Goal: Information Seeking & Learning: Find specific page/section

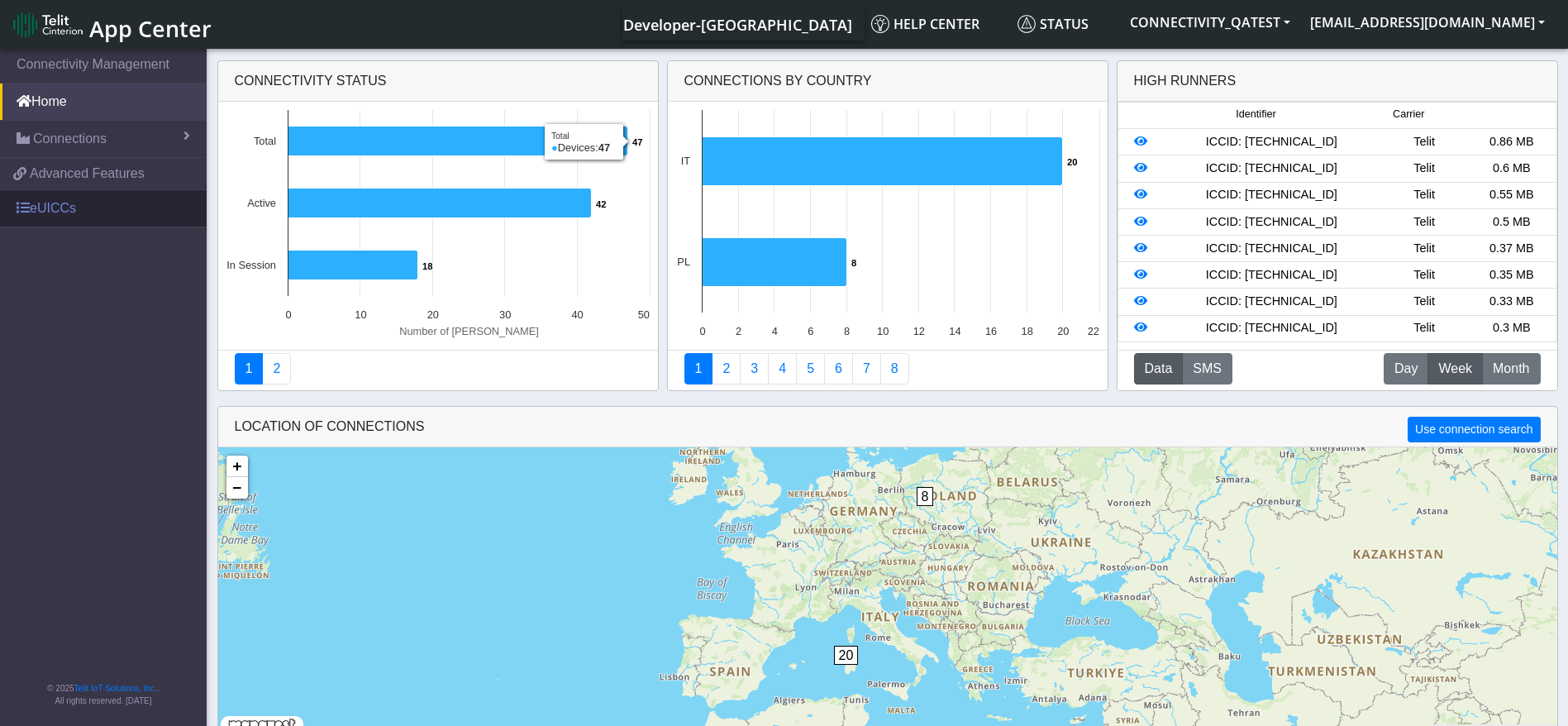
click at [89, 204] on link "eUICCs" at bounding box center [103, 208] width 207 height 36
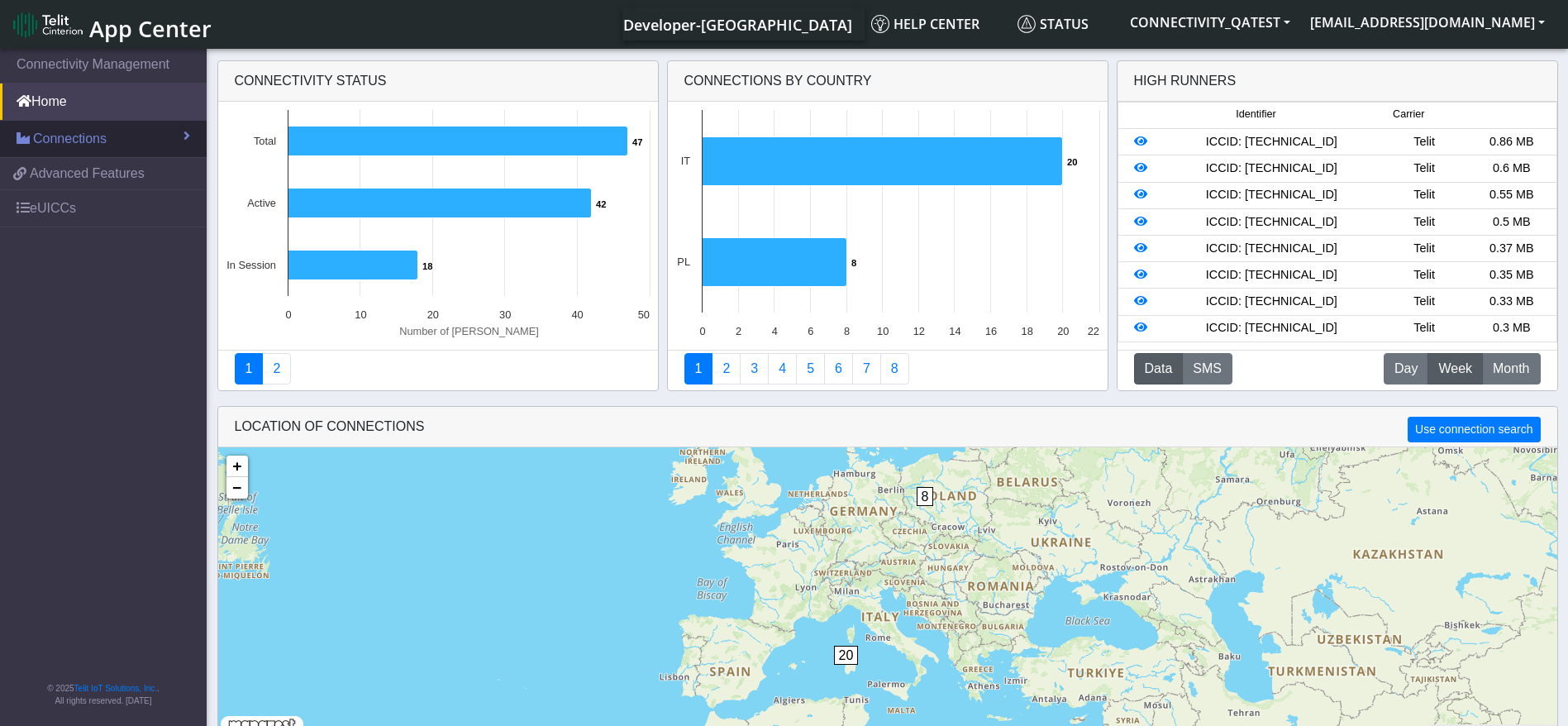
click at [89, 140] on span "Connections" at bounding box center [70, 139] width 74 height 20
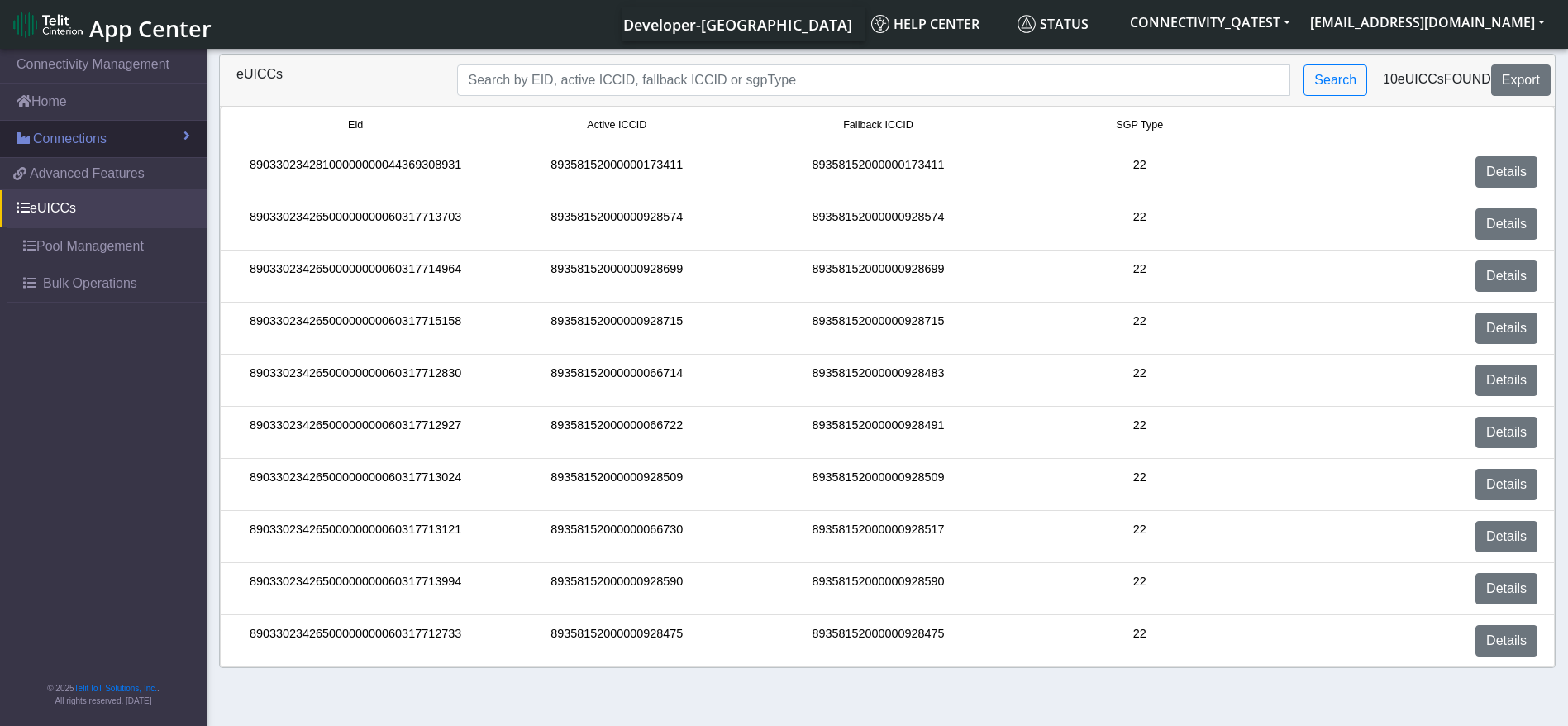
click at [49, 146] on span "Connections" at bounding box center [70, 139] width 74 height 20
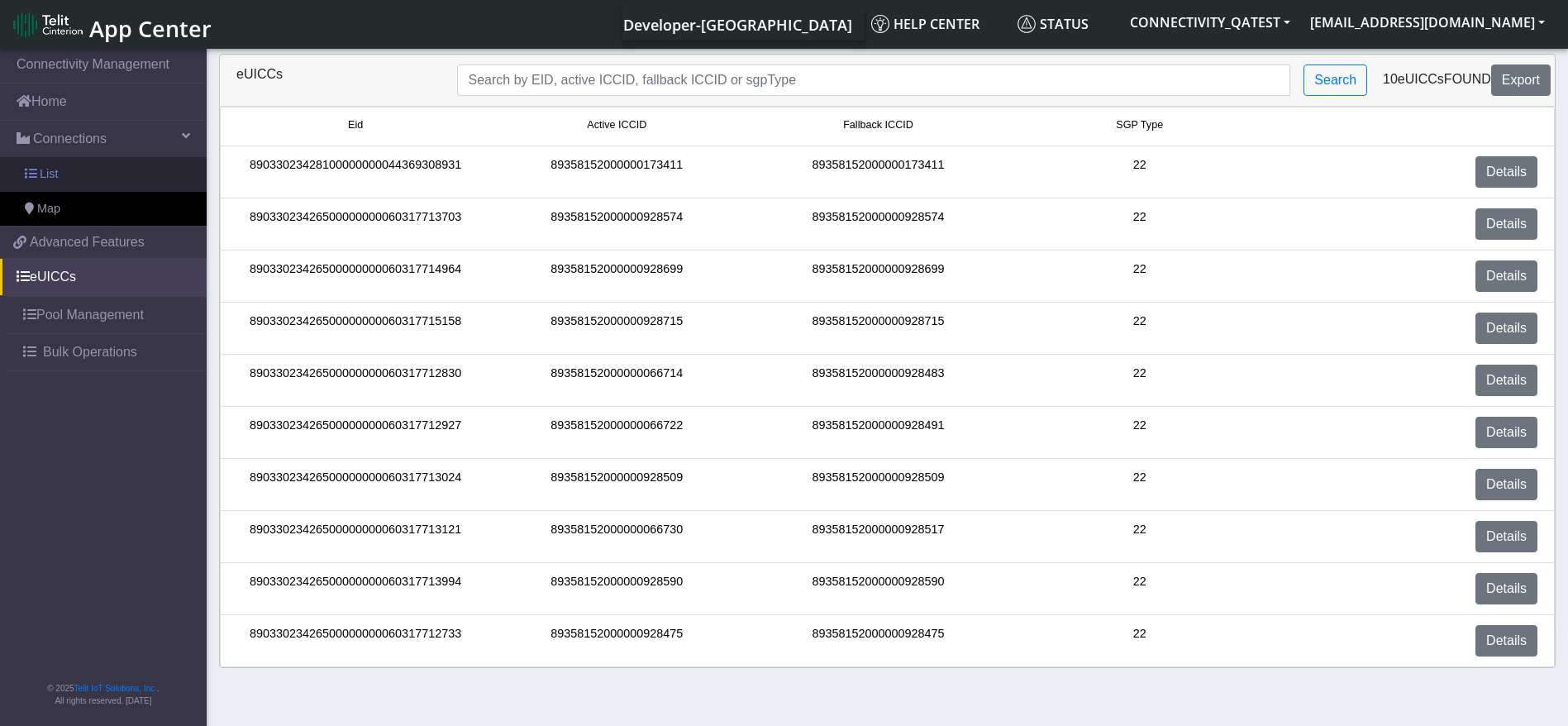
click at [66, 185] on link "List" at bounding box center [103, 174] width 207 height 35
click at [68, 174] on link "List" at bounding box center [103, 174] width 207 height 35
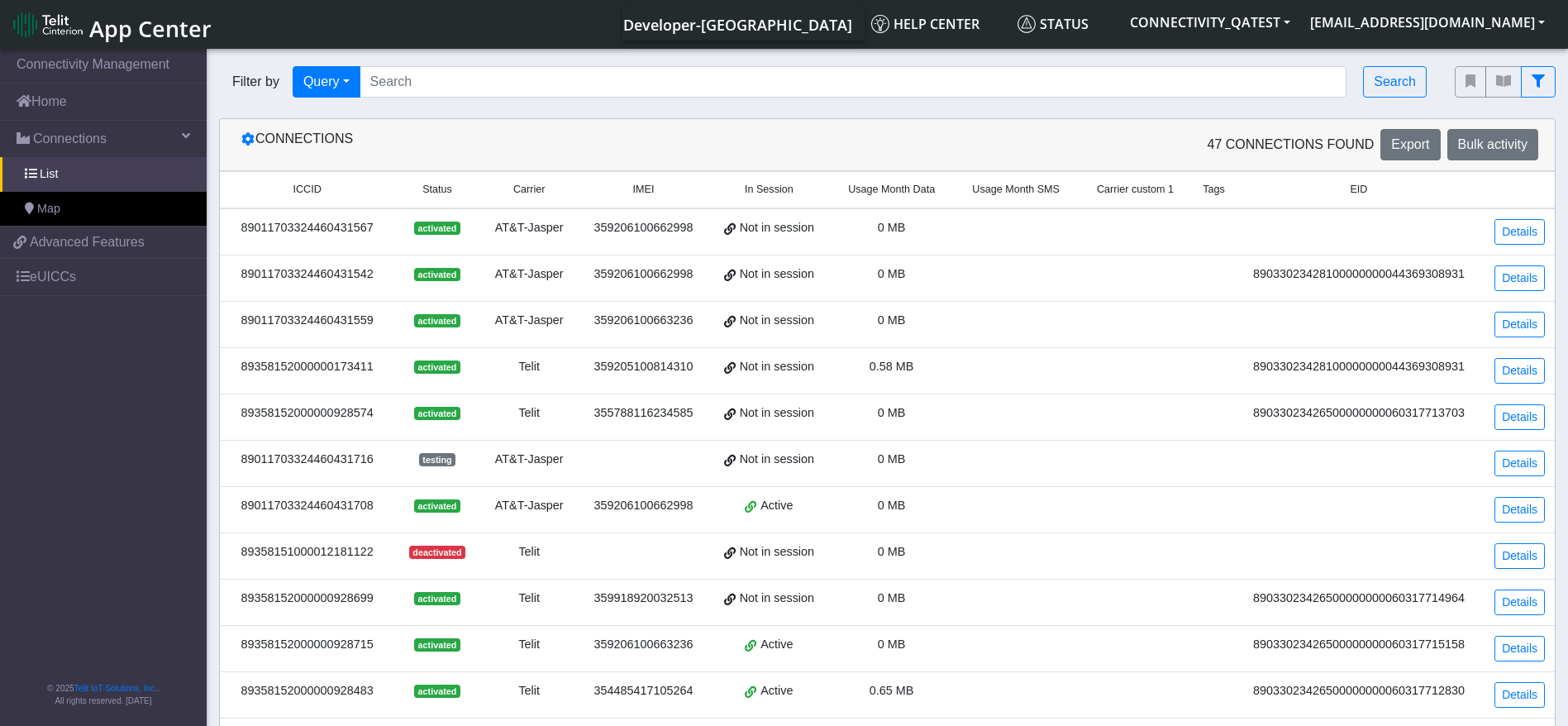
drag, startPoint x: 858, startPoint y: 330, endPoint x: 959, endPoint y: 710, distance: 393.2
click at [959, 711] on td at bounding box center [1016, 694] width 125 height 46
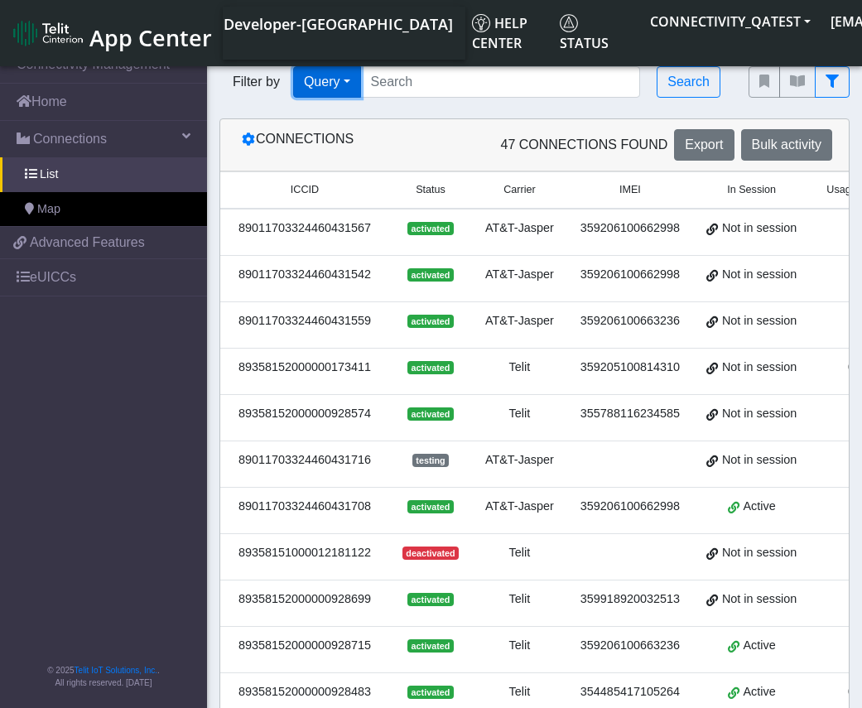
click at [324, 79] on button "Query" at bounding box center [327, 81] width 68 height 31
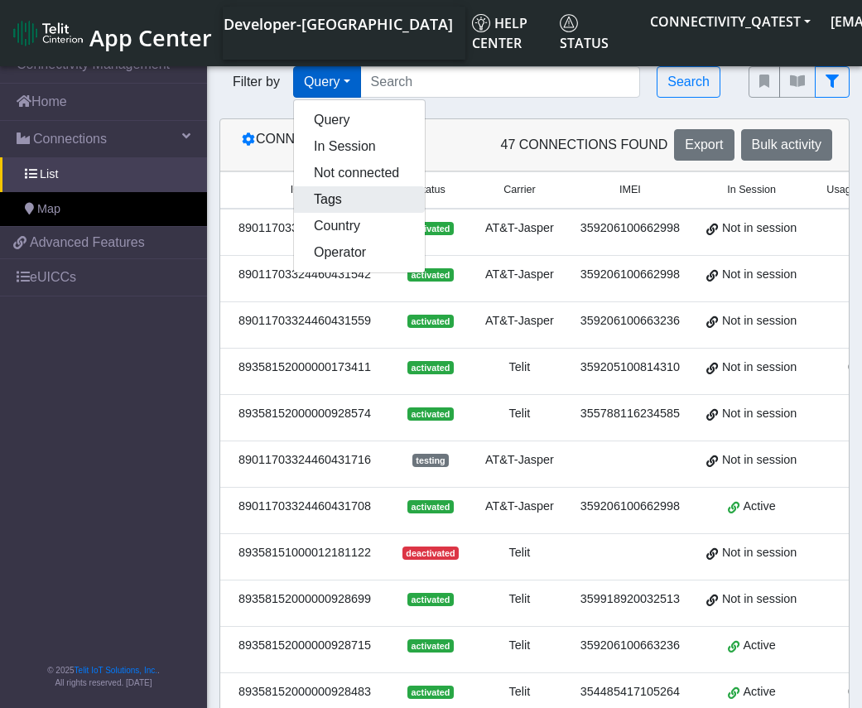
click at [348, 195] on button "Tags" at bounding box center [359, 199] width 131 height 26
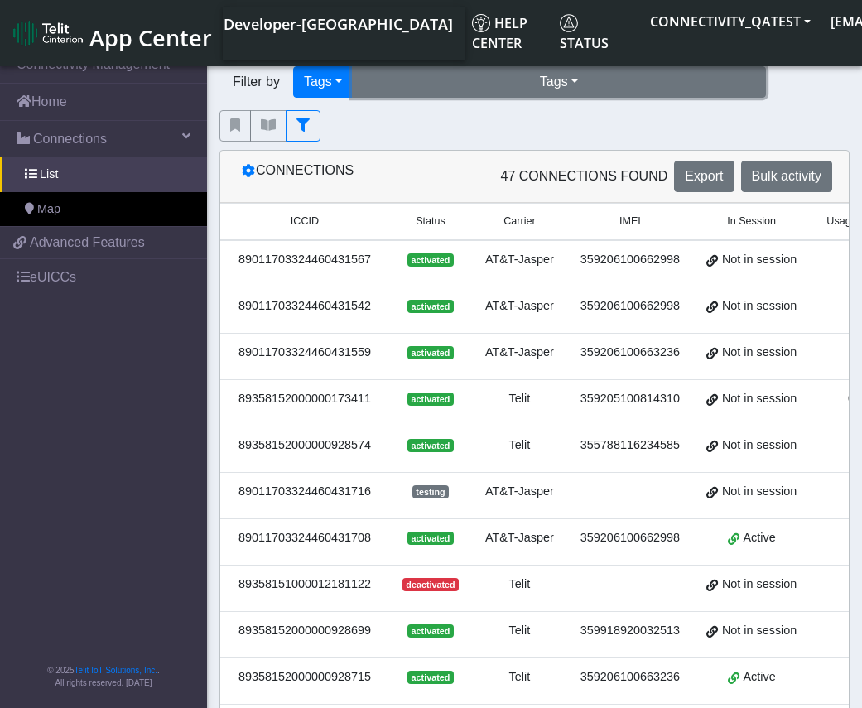
click at [502, 69] on button "Tags" at bounding box center [559, 81] width 414 height 31
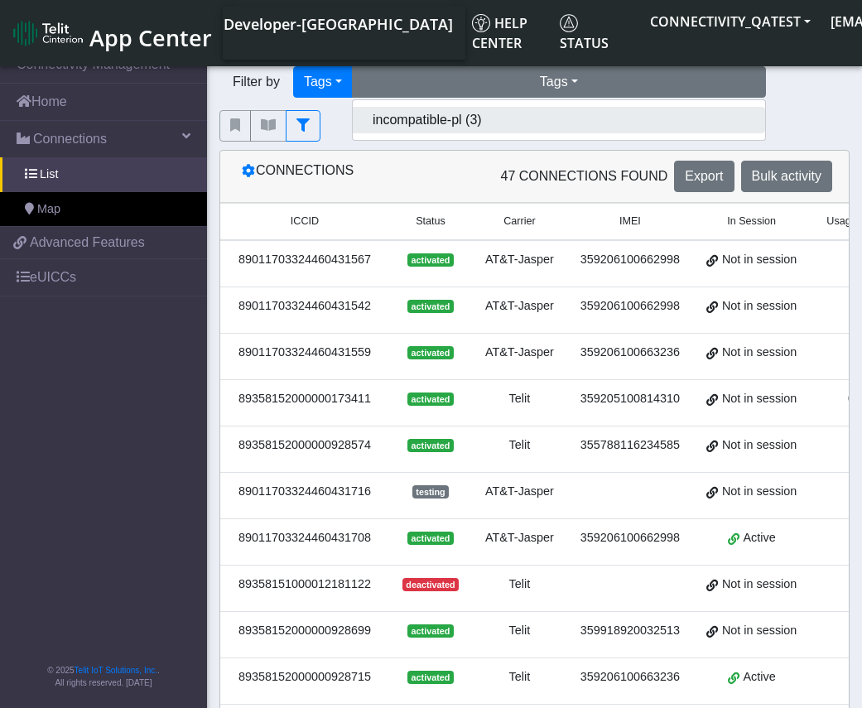
click at [459, 119] on button "incompatible-pl (3)" at bounding box center [559, 120] width 412 height 26
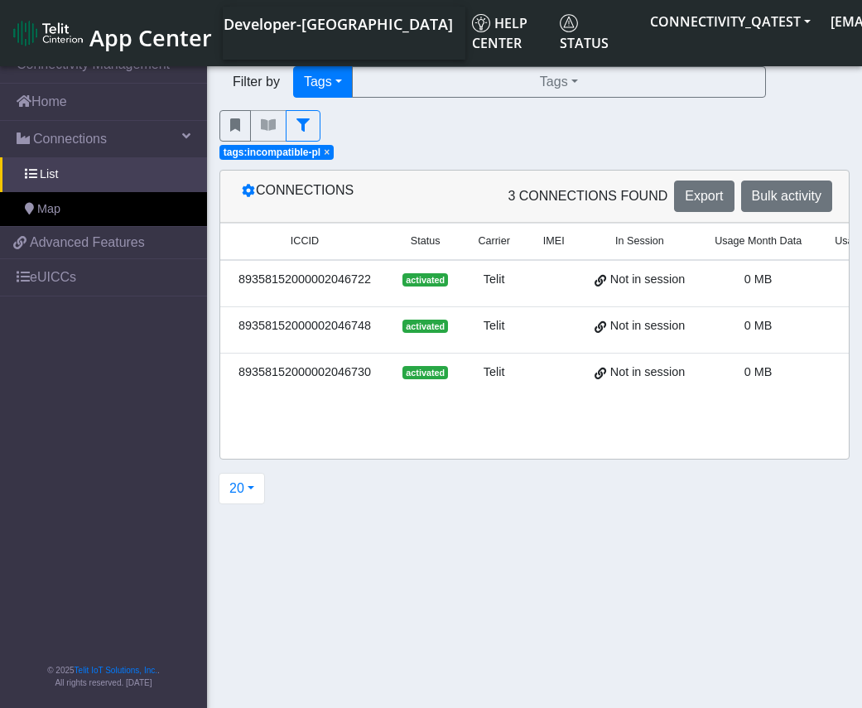
click at [325, 153] on span "×" at bounding box center [327, 153] width 6 height 12
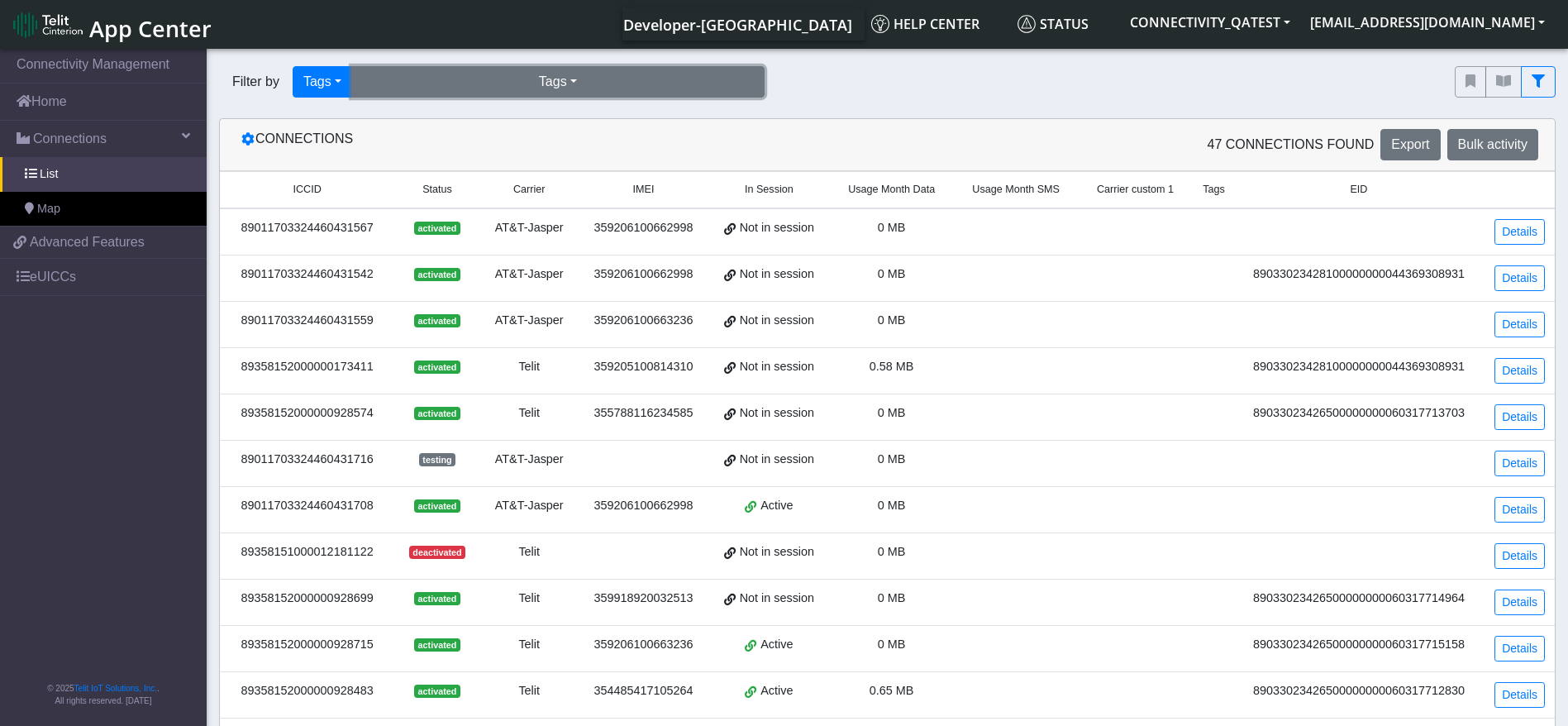
click at [467, 75] on button "Tags" at bounding box center [558, 81] width 413 height 31
click at [444, 118] on button "incompatible-pl (3)" at bounding box center [558, 120] width 411 height 26
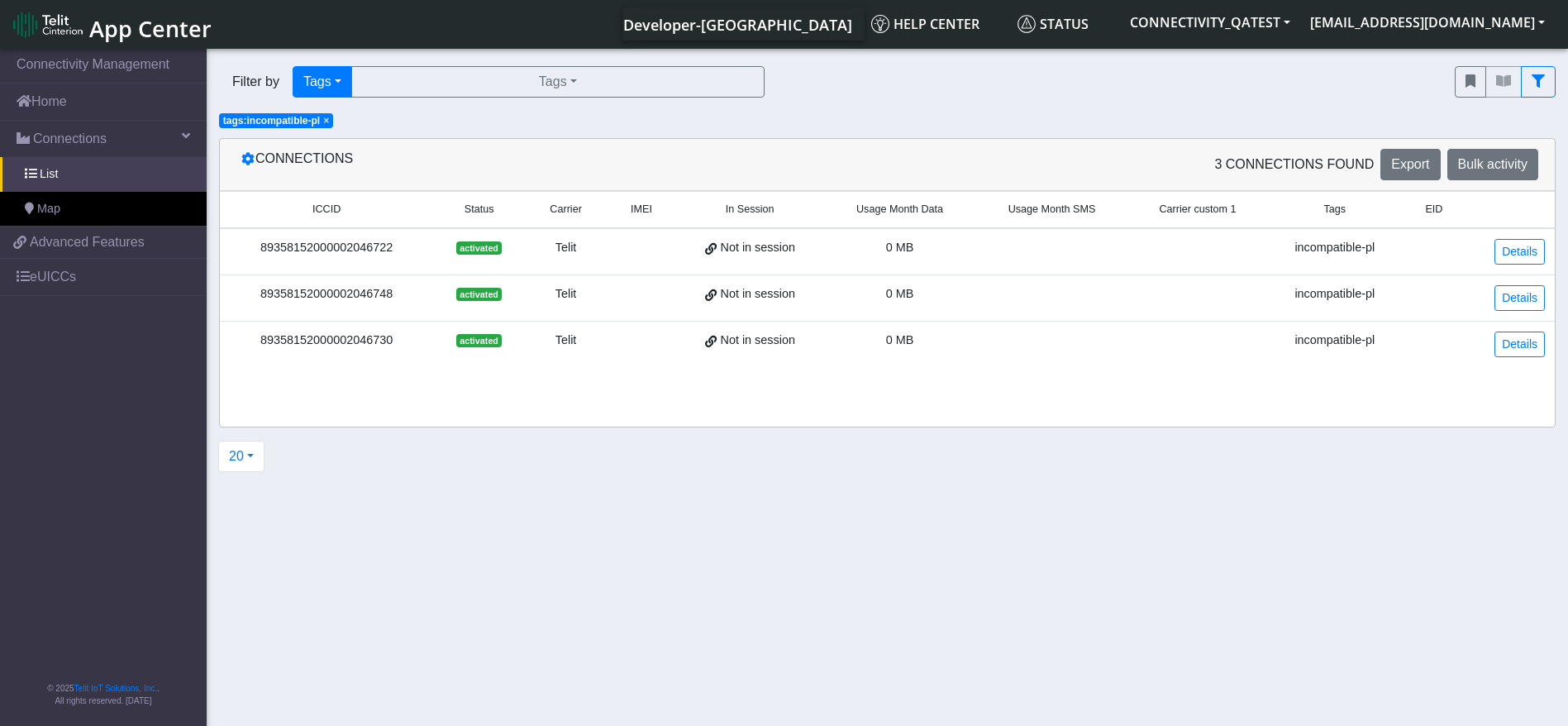
click at [312, 128] on span "× tags:incompatible-pl" at bounding box center [275, 120] width 114 height 15
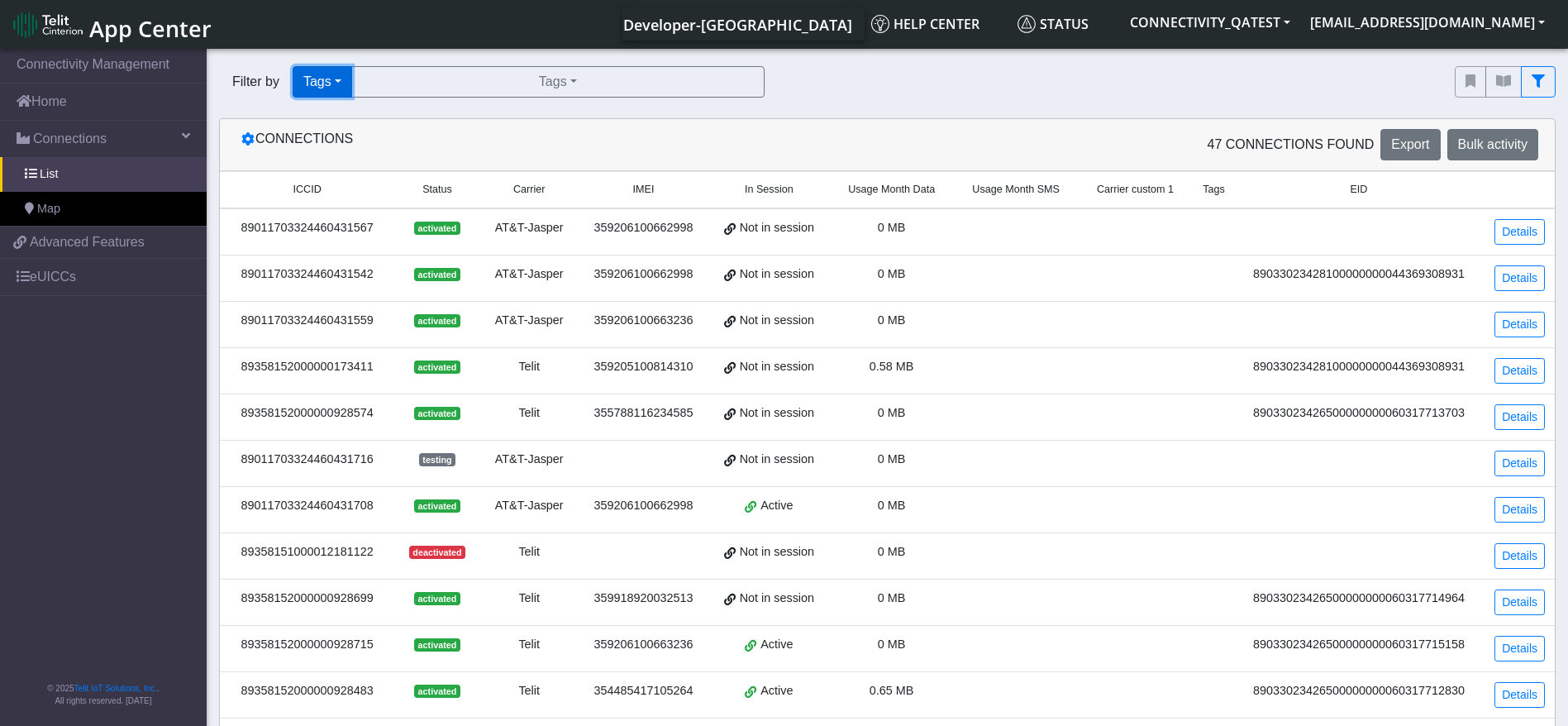
click at [323, 83] on button "Tags" at bounding box center [322, 81] width 60 height 31
click at [377, 190] on button "Tags" at bounding box center [358, 199] width 131 height 26
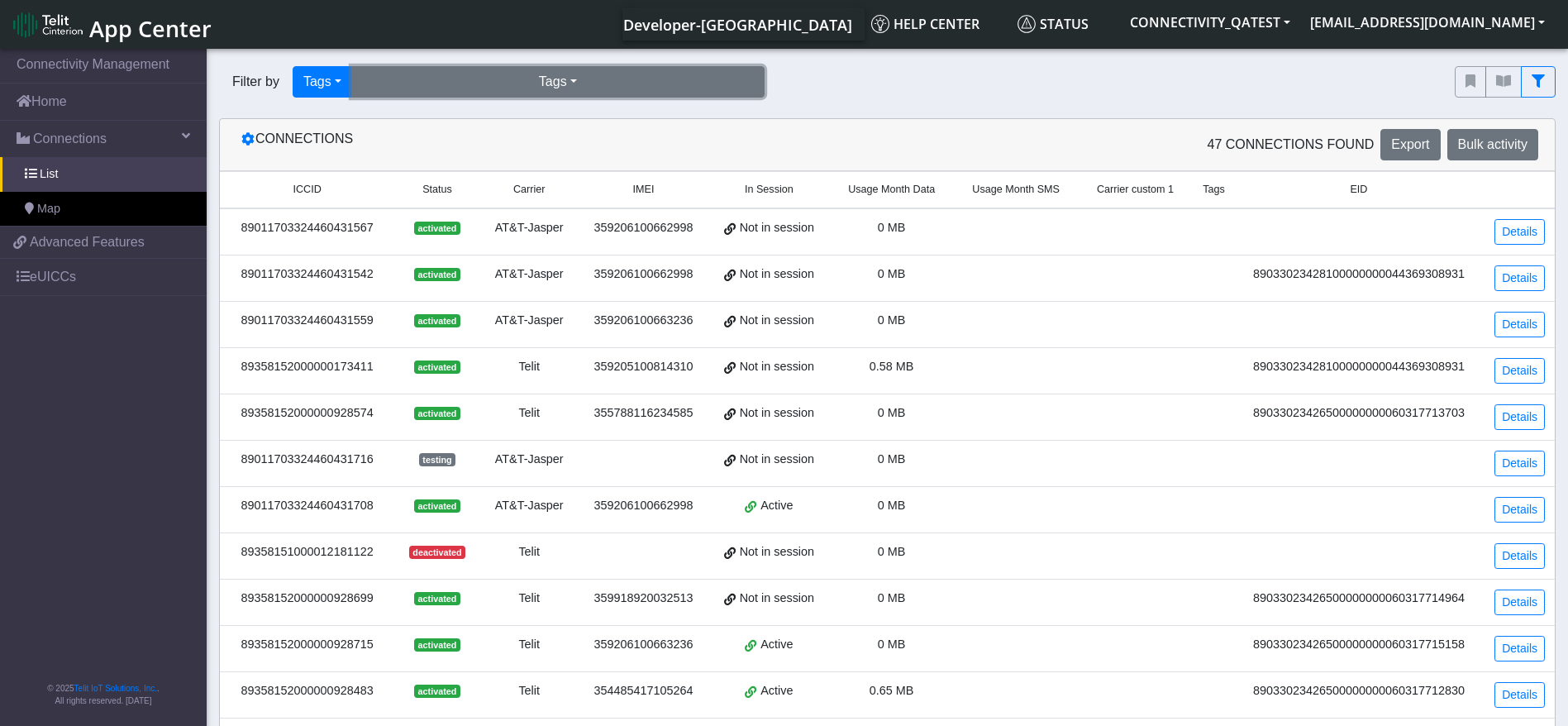
click at [499, 80] on button "Tags" at bounding box center [558, 81] width 413 height 31
click at [64, 30] on img at bounding box center [48, 25] width 70 height 26
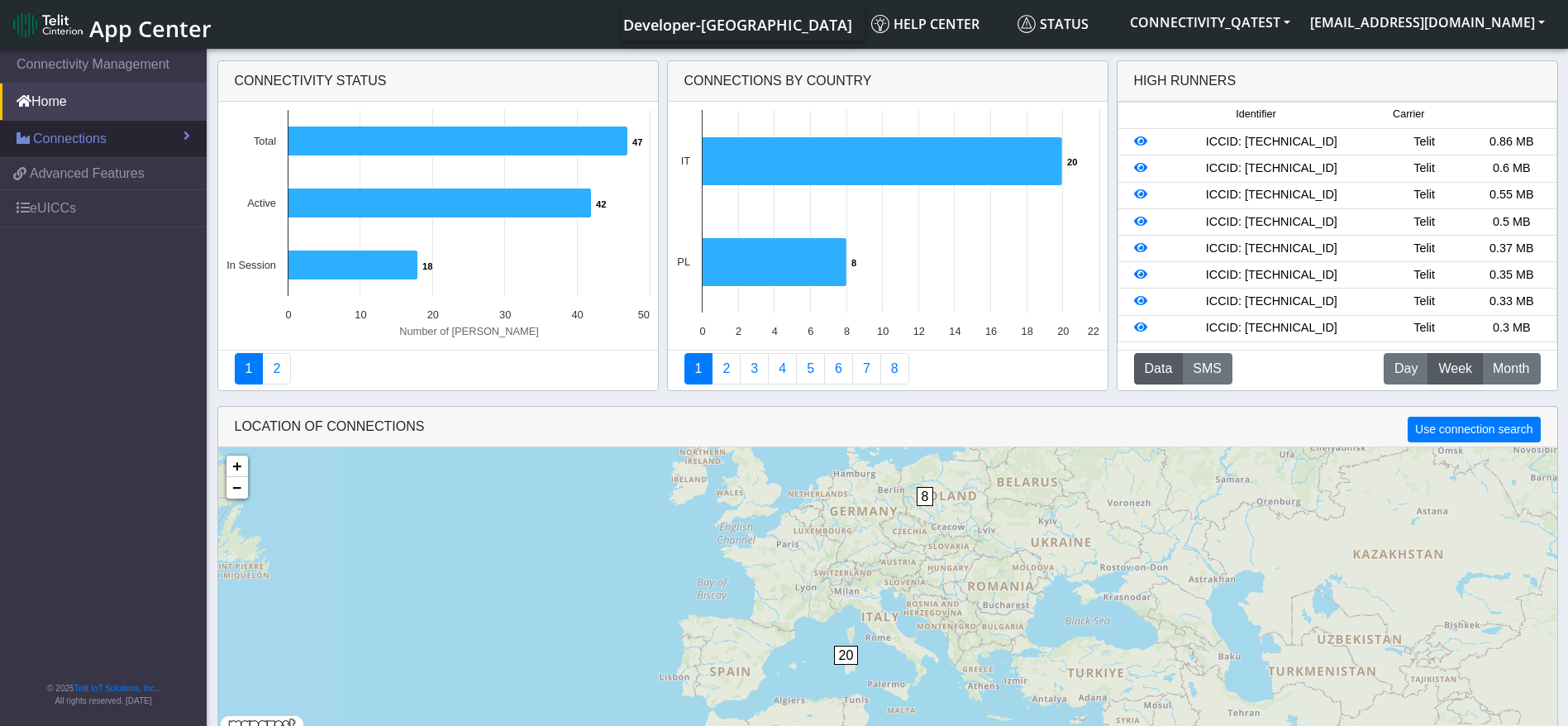
click at [108, 140] on link "Connections" at bounding box center [103, 139] width 207 height 36
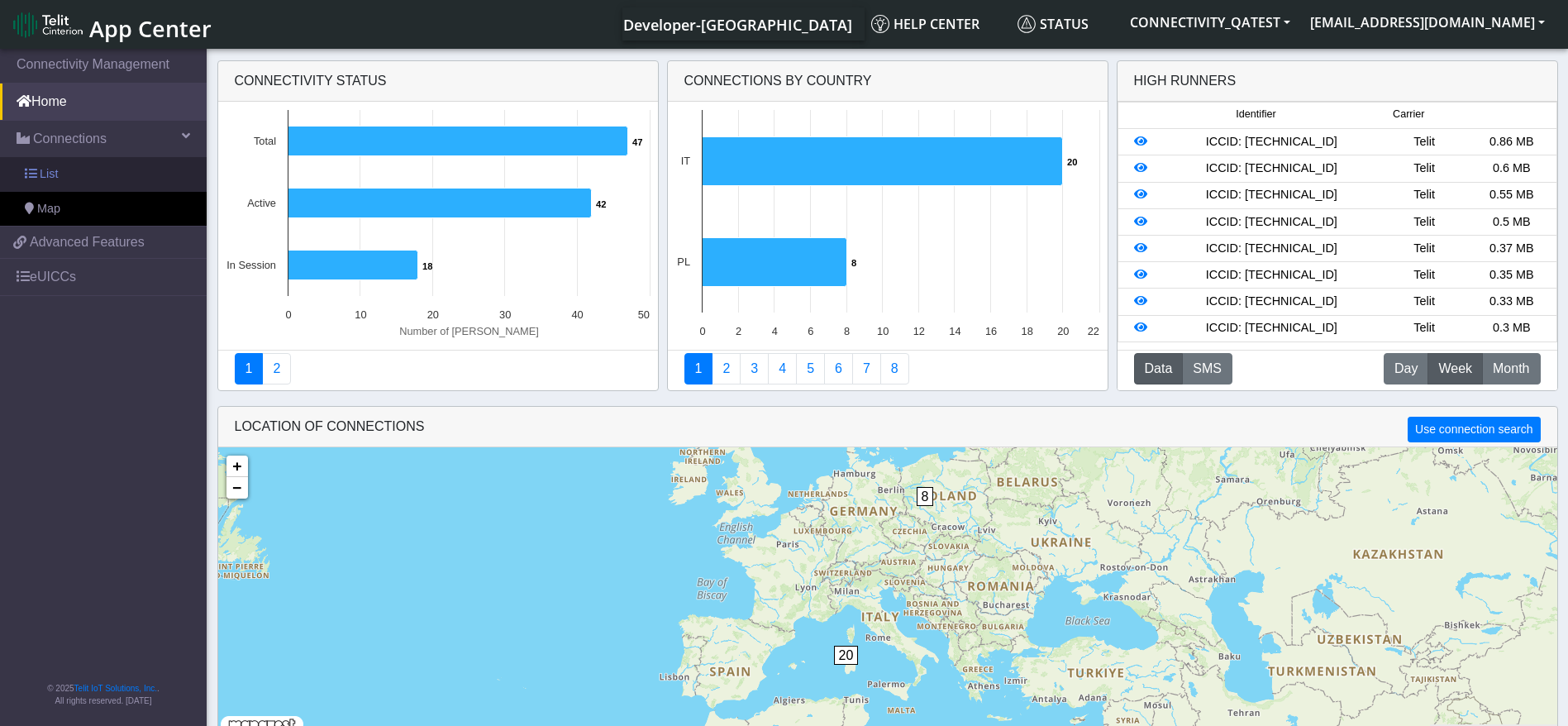
click at [113, 168] on link "List" at bounding box center [103, 174] width 207 height 35
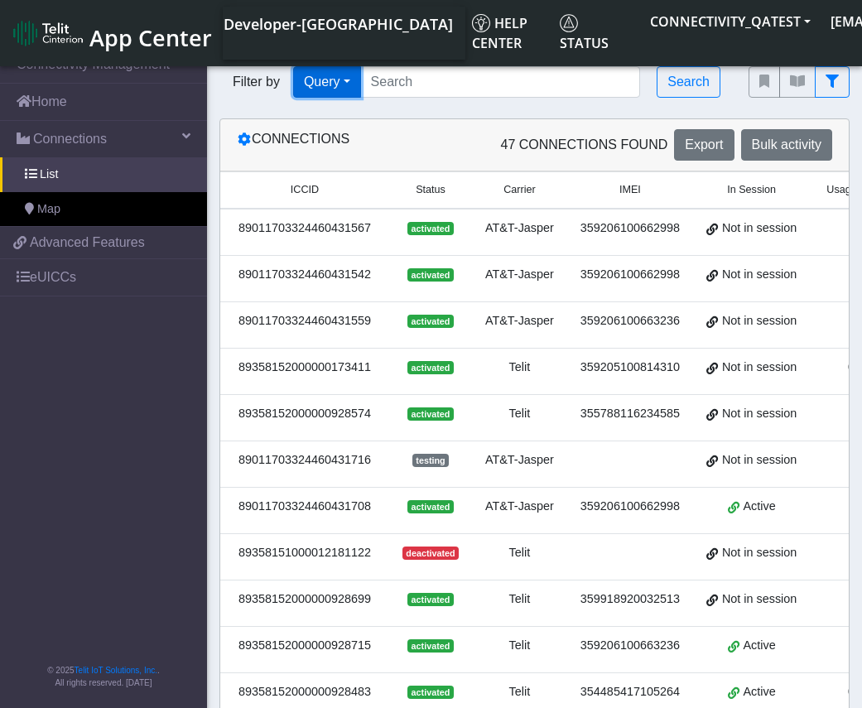
click at [311, 89] on button "Query" at bounding box center [327, 81] width 68 height 31
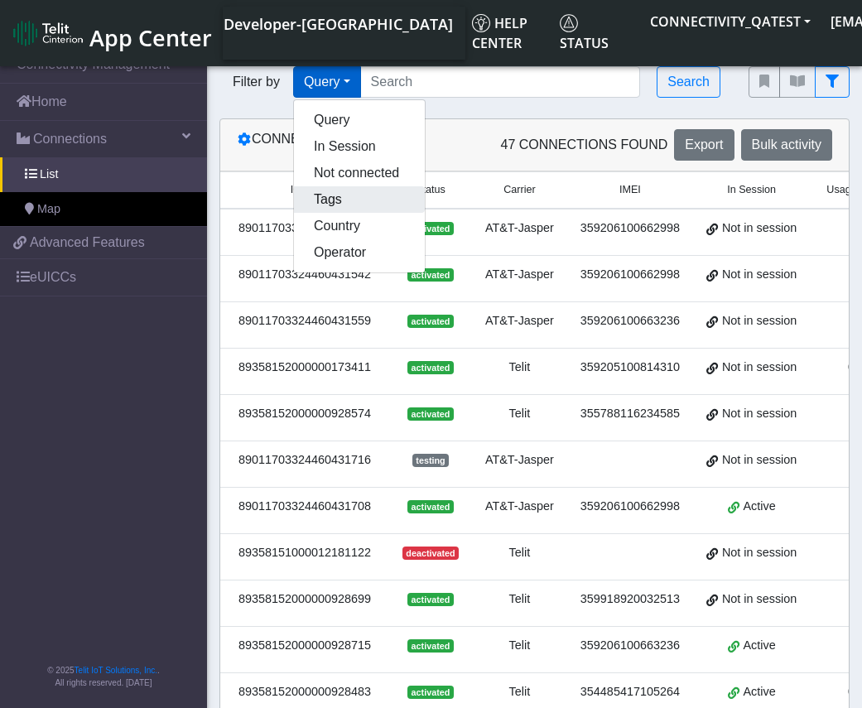
click at [343, 202] on button "Tags" at bounding box center [359, 199] width 131 height 26
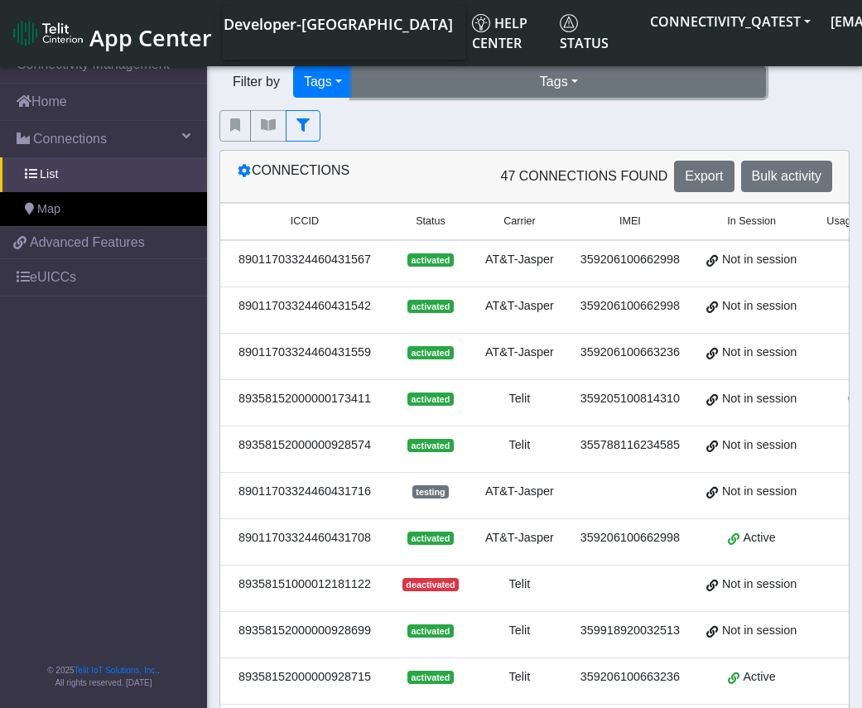
click at [494, 86] on button "Tags" at bounding box center [559, 81] width 414 height 31
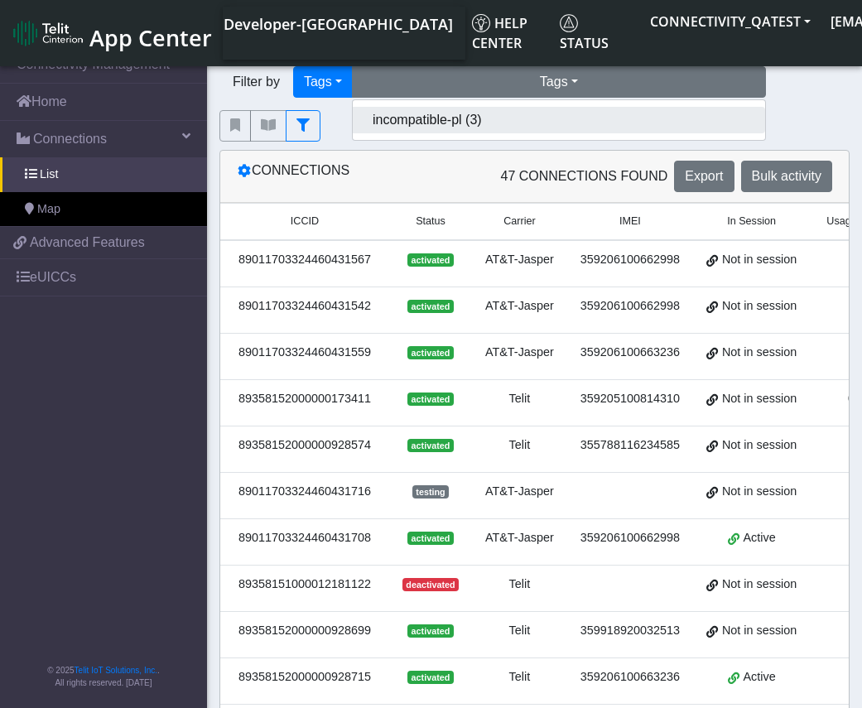
click at [461, 123] on button "incompatible-pl (3)" at bounding box center [559, 120] width 412 height 26
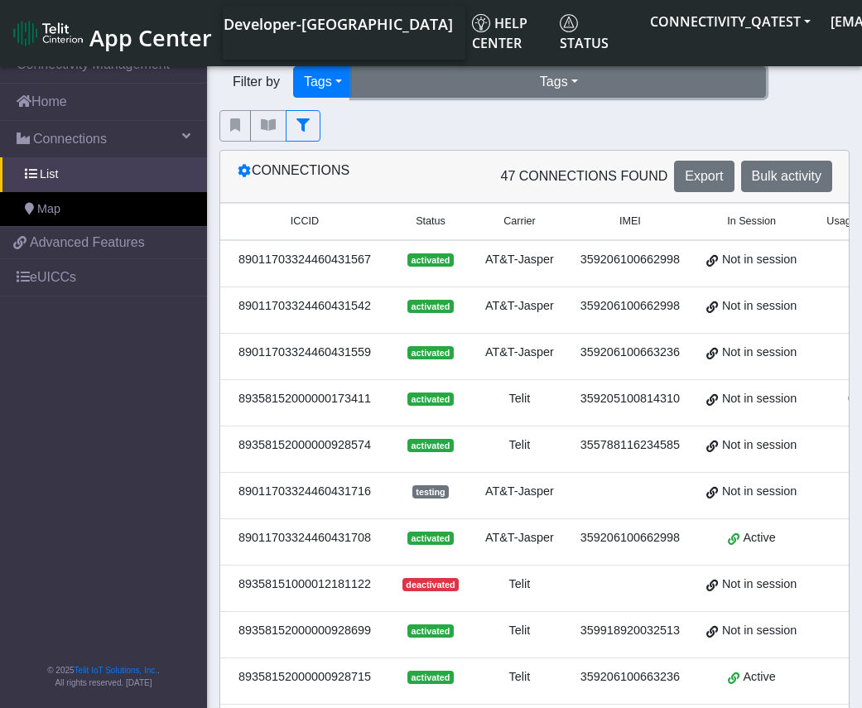
click at [564, 95] on button "Tags" at bounding box center [559, 81] width 414 height 31
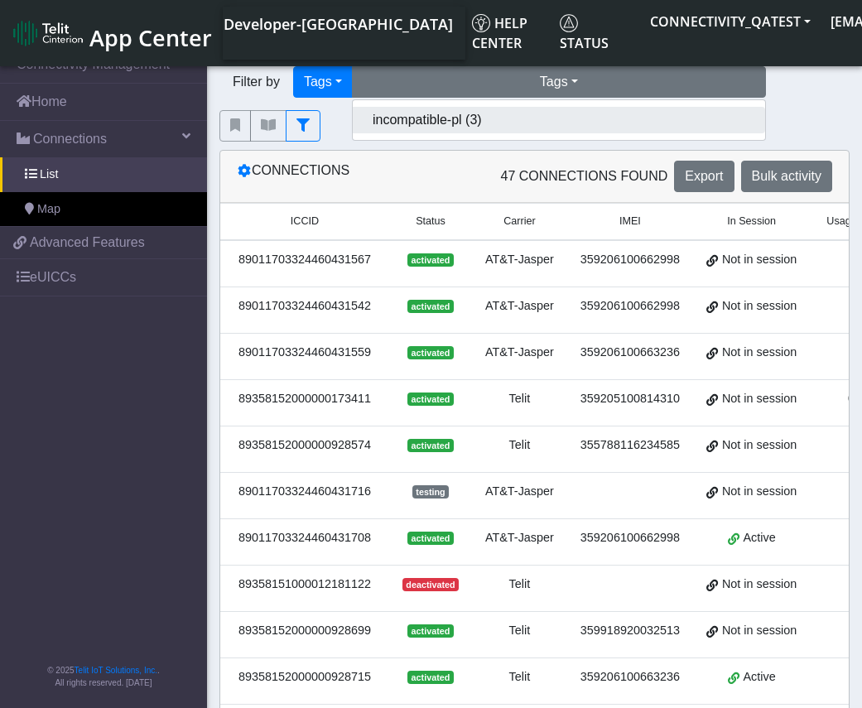
click at [481, 118] on button "incompatible-pl (3)" at bounding box center [559, 120] width 412 height 26
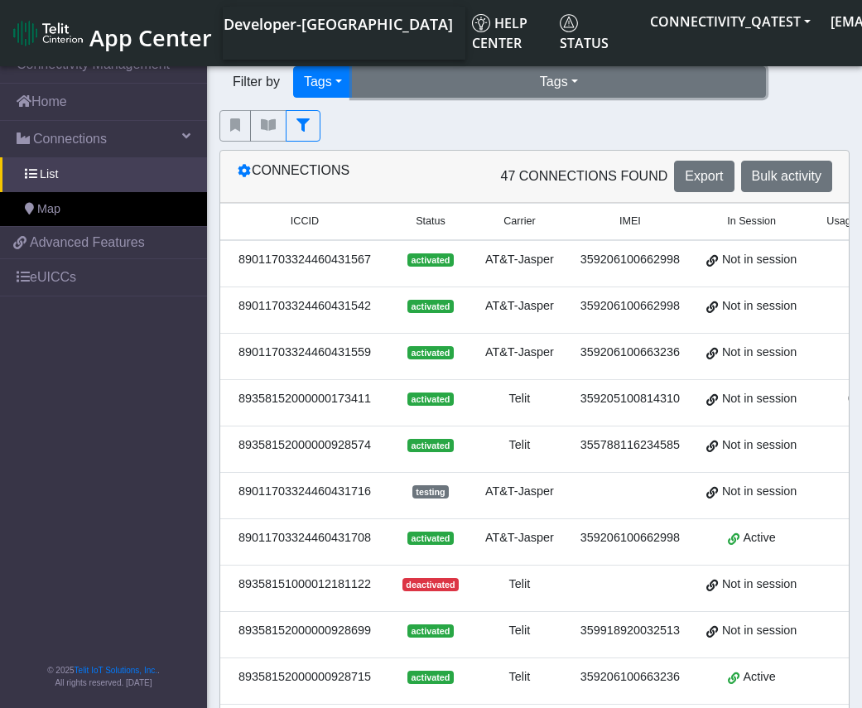
click at [509, 96] on button "Tags" at bounding box center [559, 81] width 414 height 31
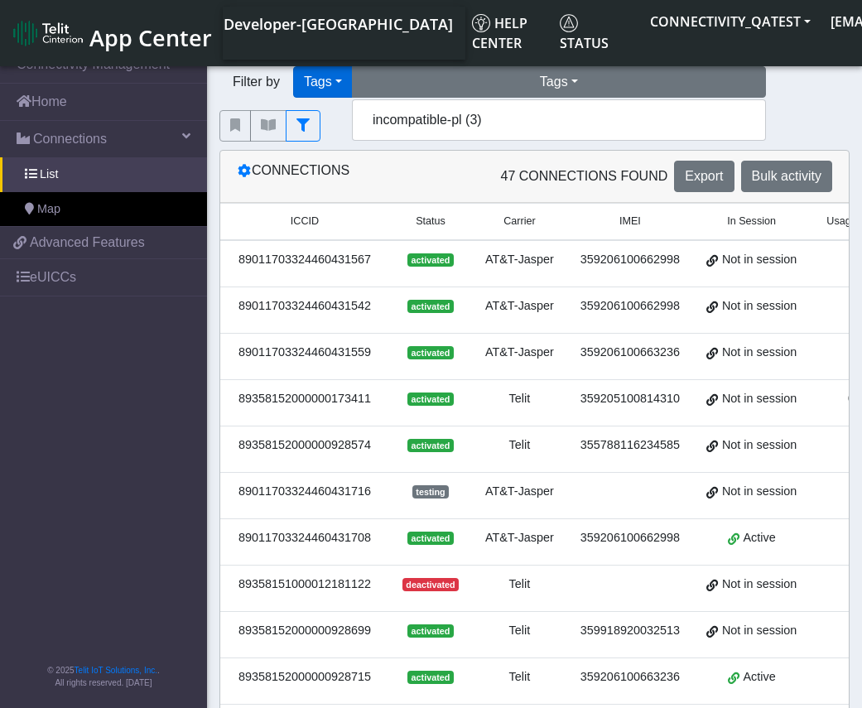
drag, startPoint x: 263, startPoint y: 67, endPoint x: 315, endPoint y: 68, distance: 51.3
click at [268, 67] on div "Filter by Tags Query In Session Not connected Tags Country Operator Tags incomp…" at bounding box center [534, 81] width 630 height 31
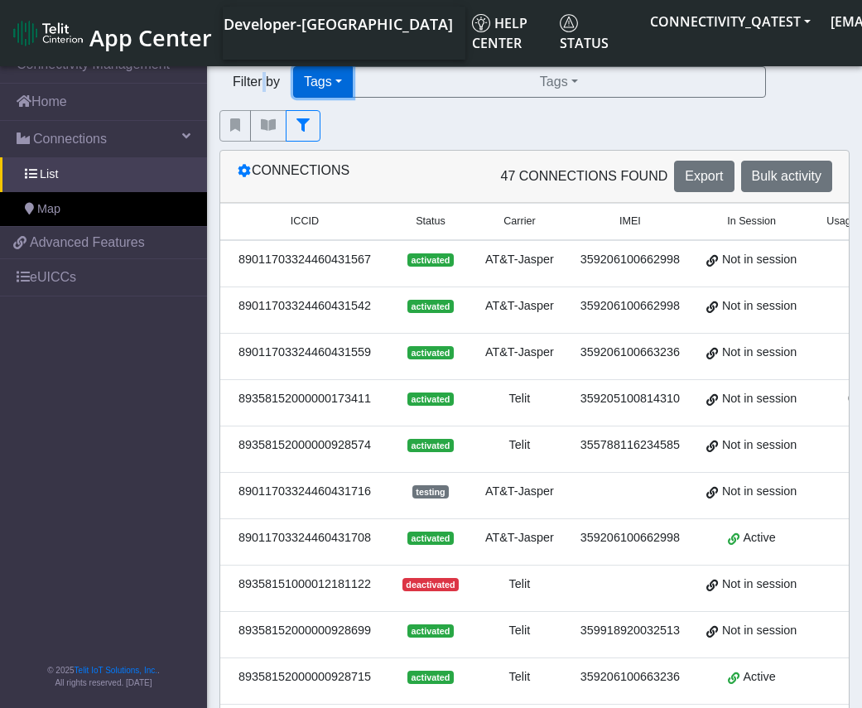
click at [315, 67] on button "Tags" at bounding box center [323, 81] width 60 height 31
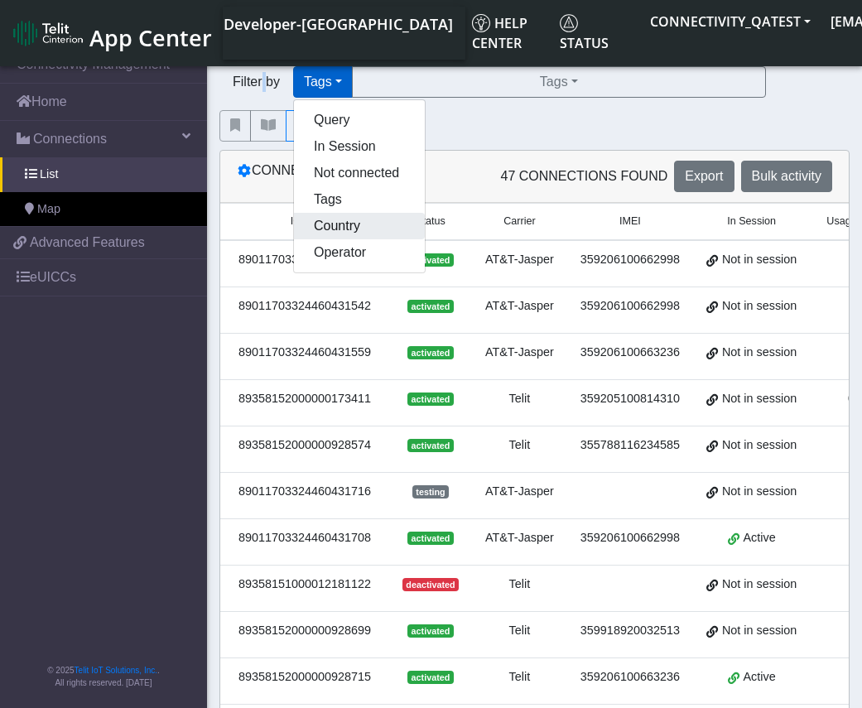
click at [344, 232] on button "Country" at bounding box center [359, 226] width 131 height 26
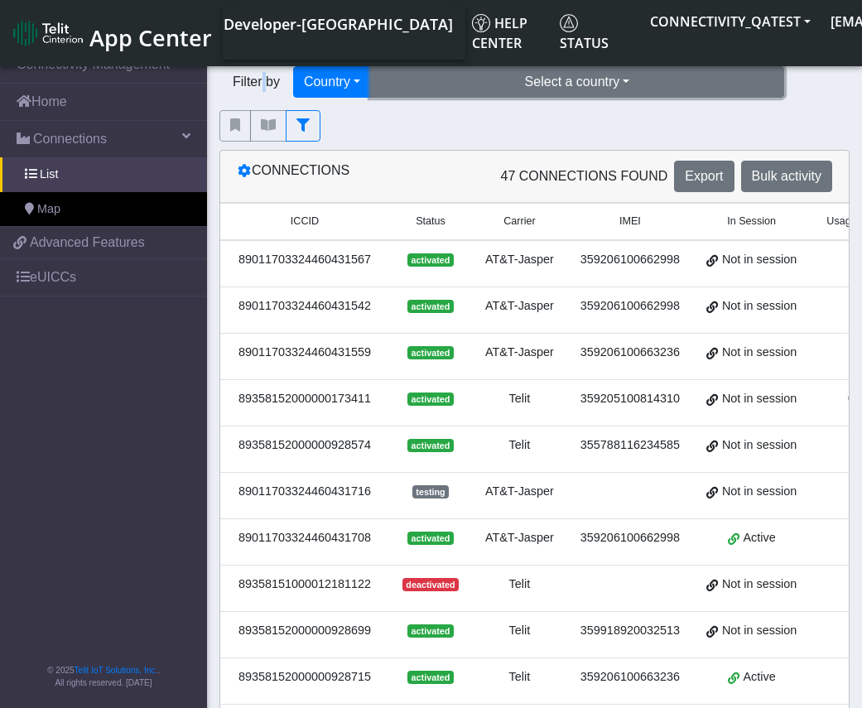
click at [577, 85] on button "Select a country" at bounding box center [577, 81] width 414 height 31
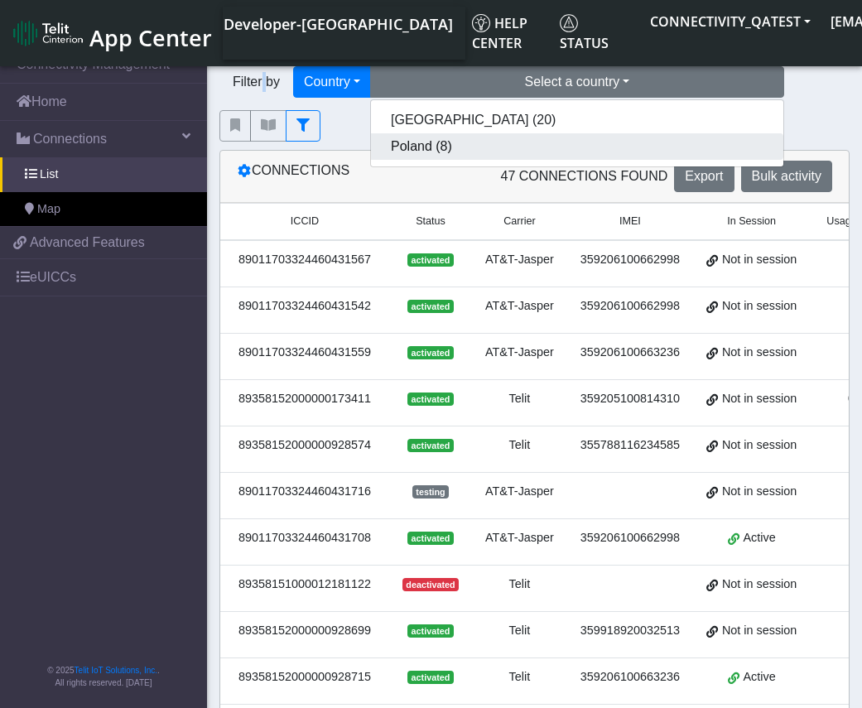
click at [491, 147] on button "Poland (8)" at bounding box center [577, 146] width 412 height 26
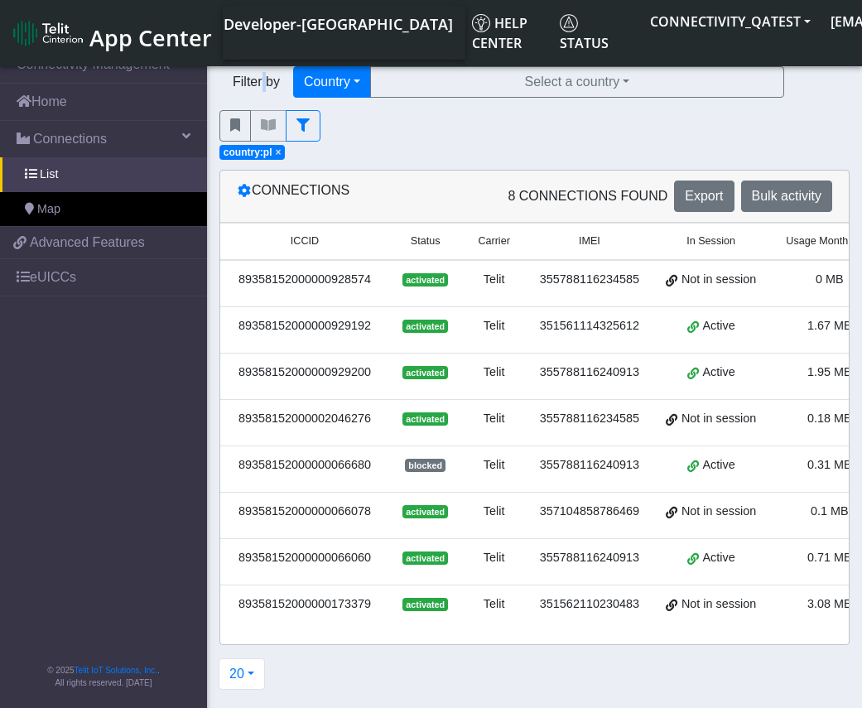
click at [275, 152] on span "×" at bounding box center [278, 153] width 6 height 12
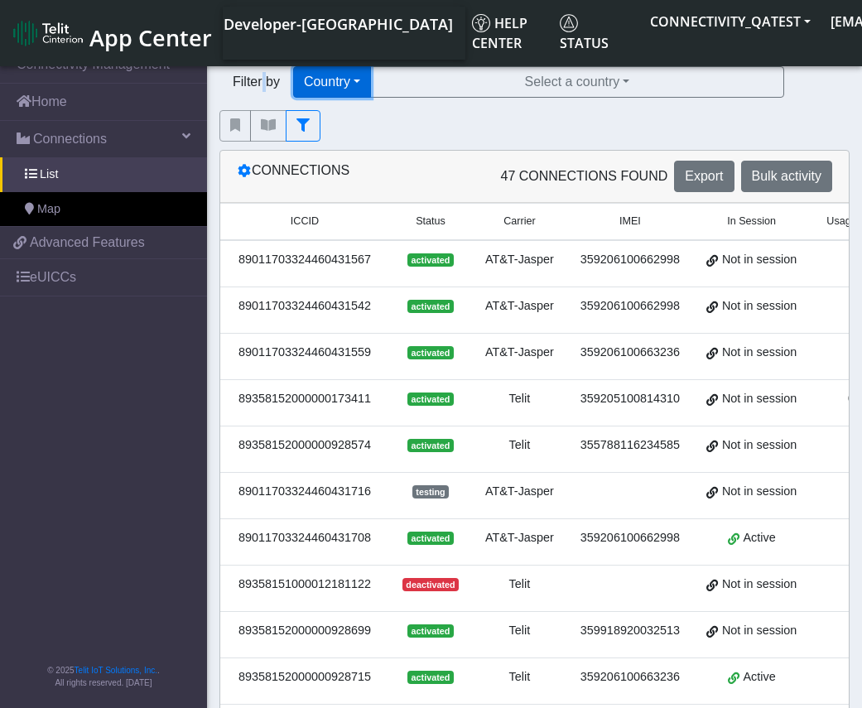
click at [345, 86] on button "Country" at bounding box center [332, 81] width 78 height 31
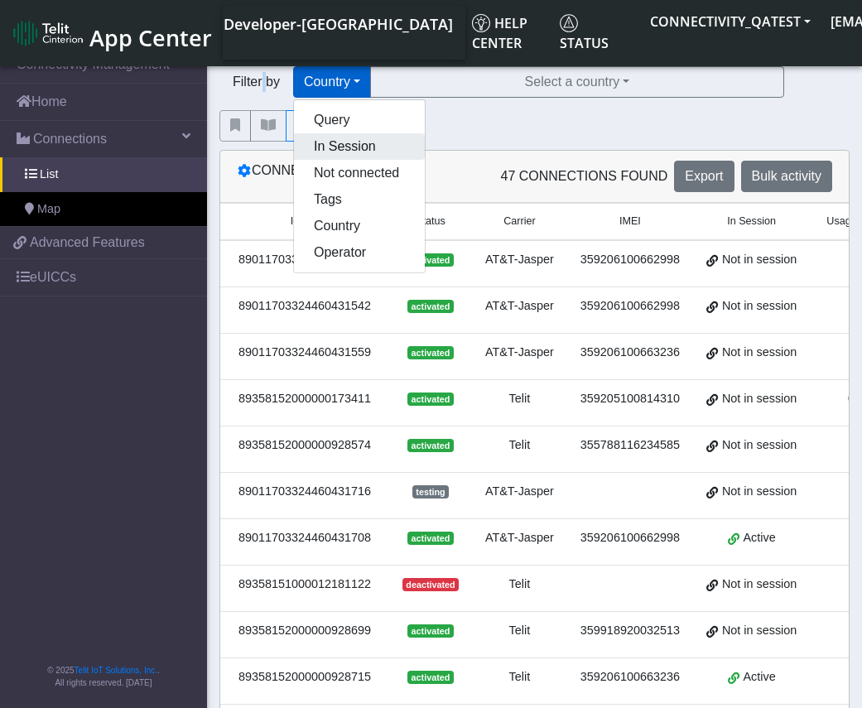
click at [378, 148] on button "In Session" at bounding box center [359, 146] width 131 height 26
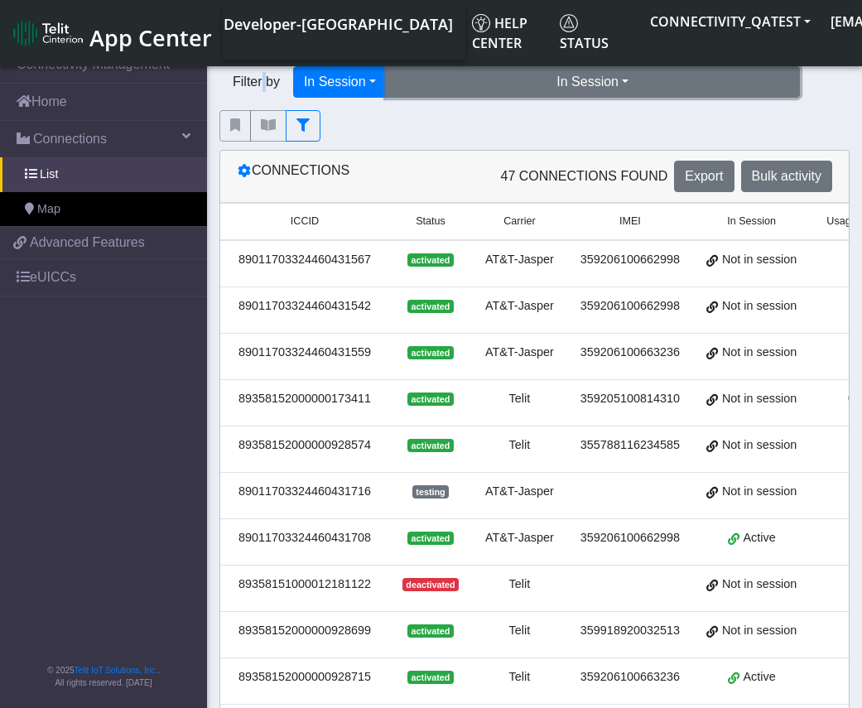
click at [560, 86] on button "In Session" at bounding box center [593, 81] width 414 height 31
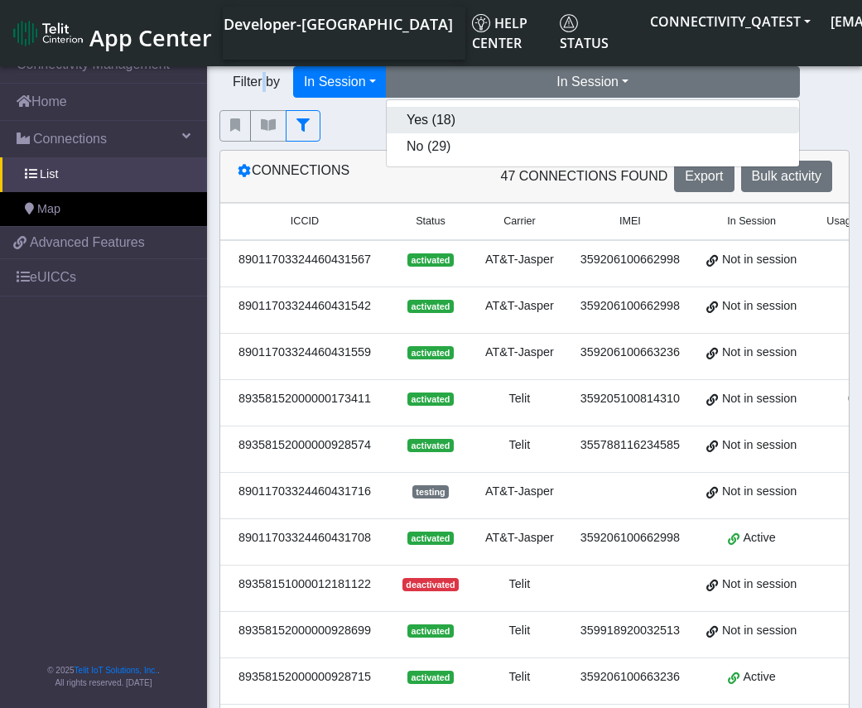
click at [508, 120] on button "Yes (18)" at bounding box center [593, 120] width 412 height 26
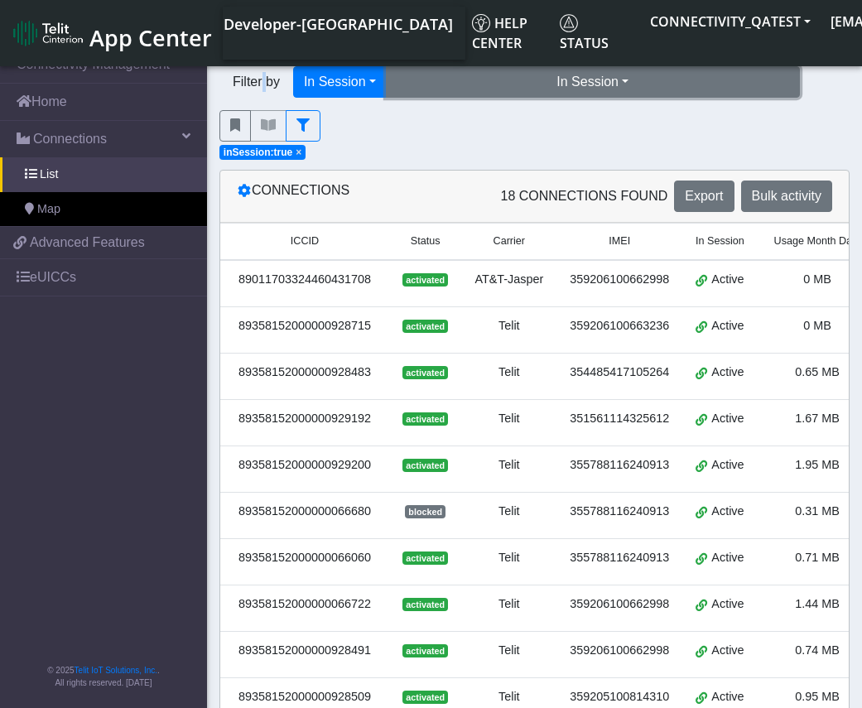
click at [533, 70] on button "In Session" at bounding box center [593, 81] width 414 height 31
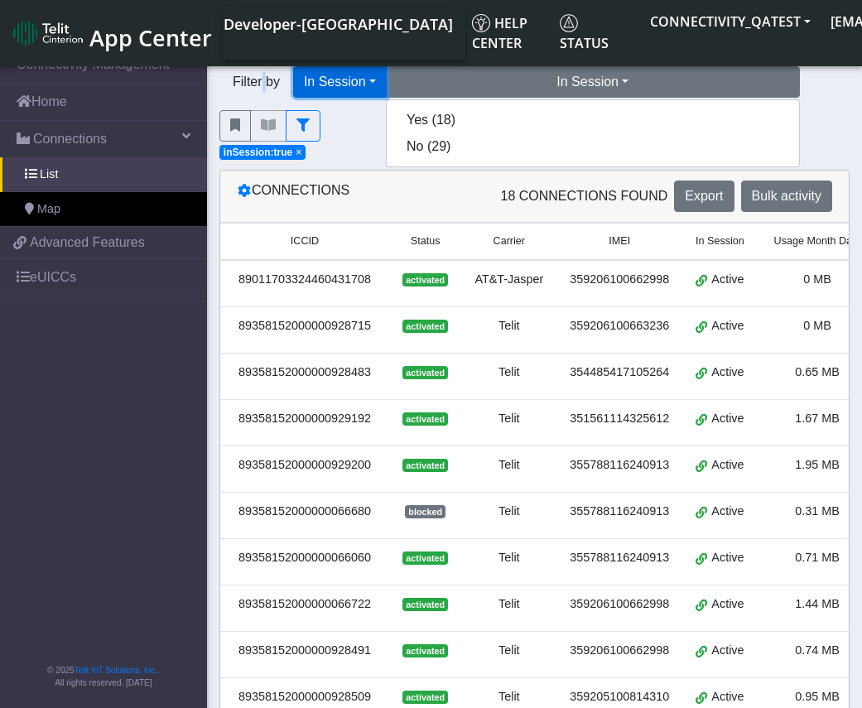
click at [384, 73] on button "In Session" at bounding box center [340, 81] width 94 height 31
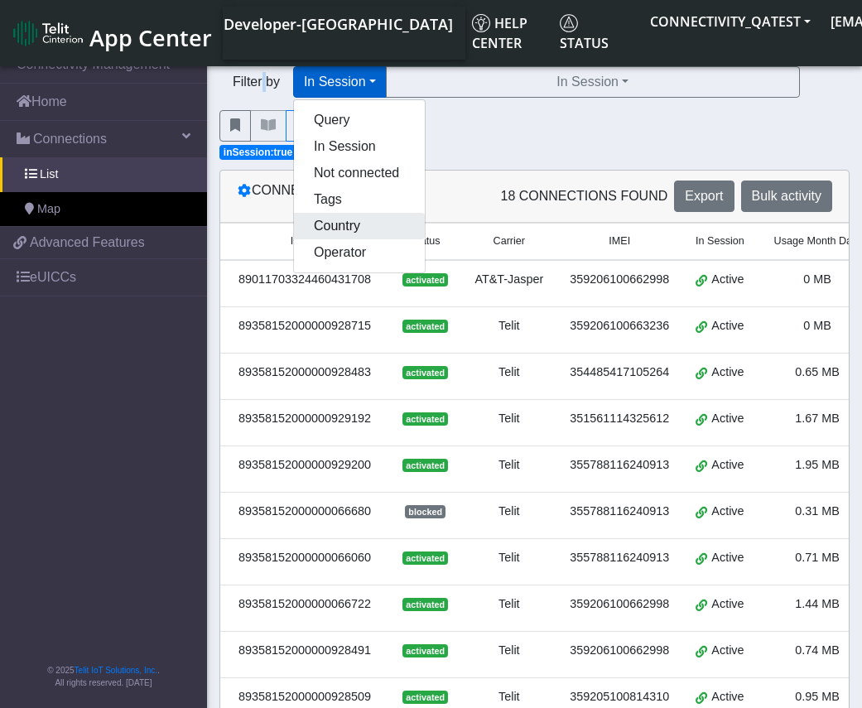
click at [354, 219] on button "Country" at bounding box center [359, 226] width 131 height 26
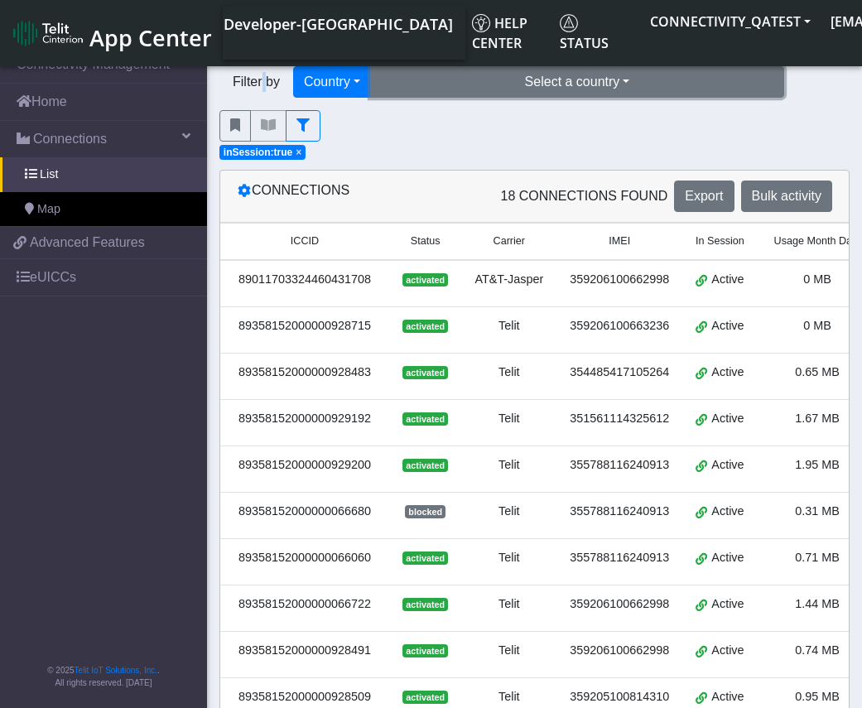
click at [561, 75] on button "Select a country" at bounding box center [577, 81] width 414 height 31
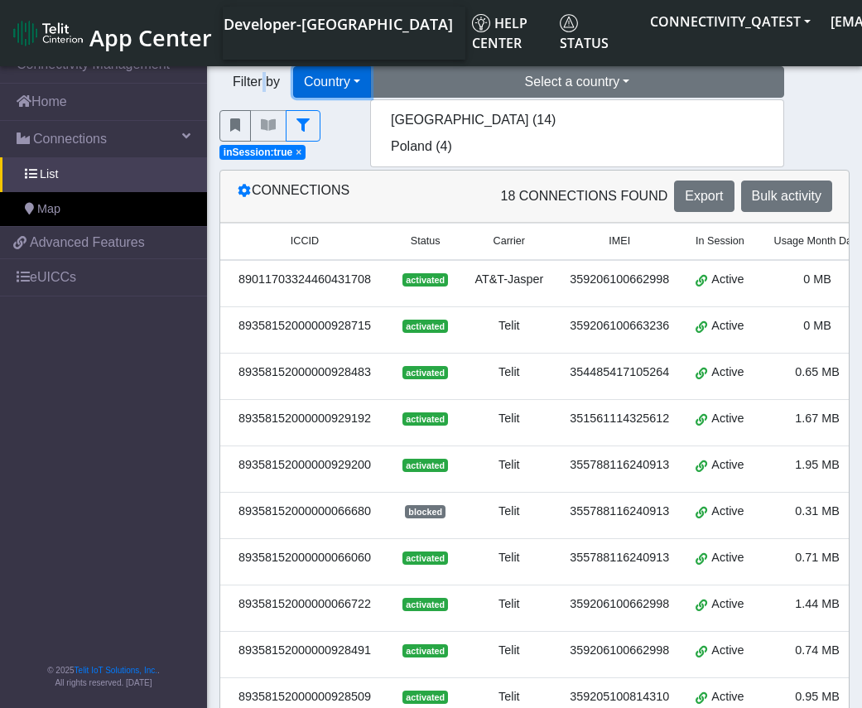
click at [325, 79] on button "Country" at bounding box center [332, 81] width 78 height 31
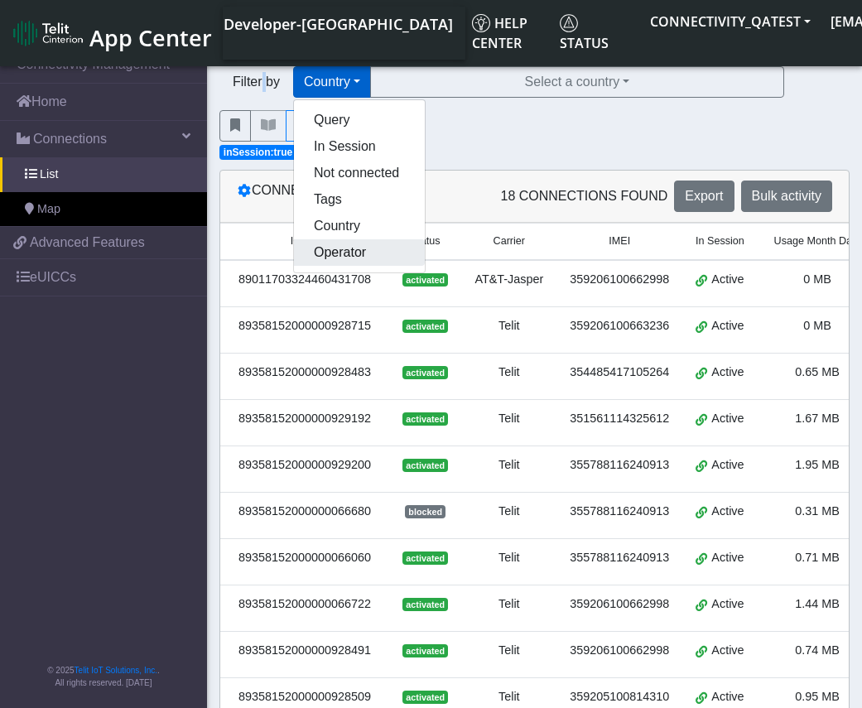
click at [359, 249] on button "Operator" at bounding box center [359, 252] width 131 height 26
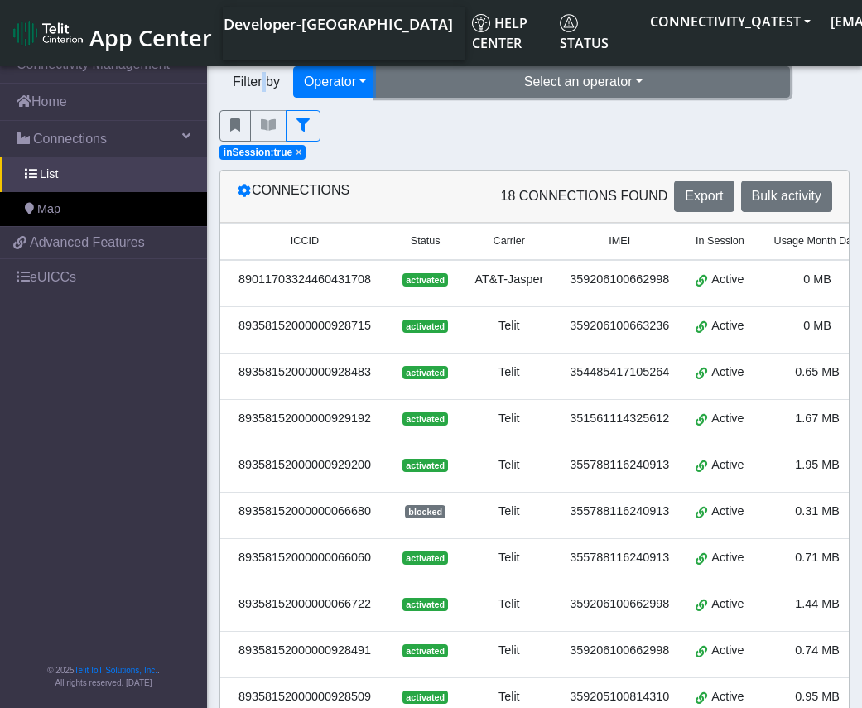
click at [537, 78] on button "Select an operator" at bounding box center [583, 81] width 414 height 31
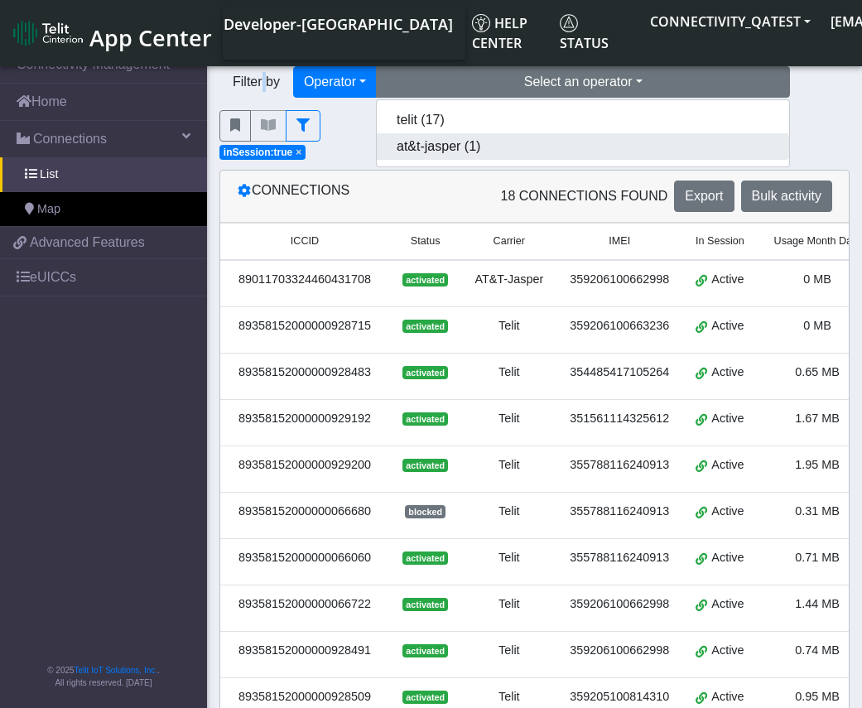
click at [450, 136] on button "at&t-jasper (1)" at bounding box center [583, 146] width 412 height 26
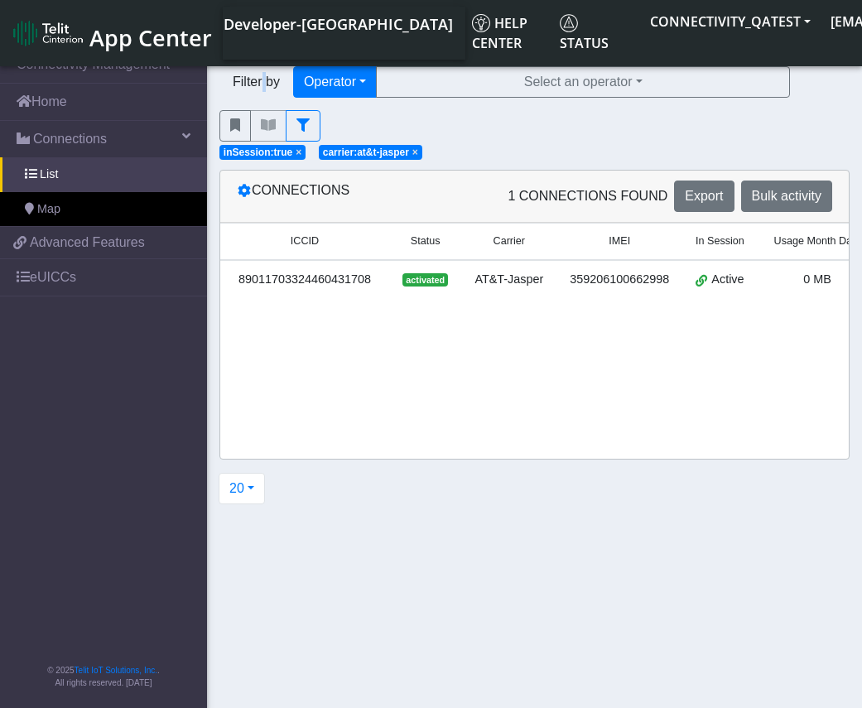
drag, startPoint x: 291, startPoint y: 149, endPoint x: 302, endPoint y: 151, distance: 10.9
click at [296, 150] on span "×" at bounding box center [299, 153] width 6 height 12
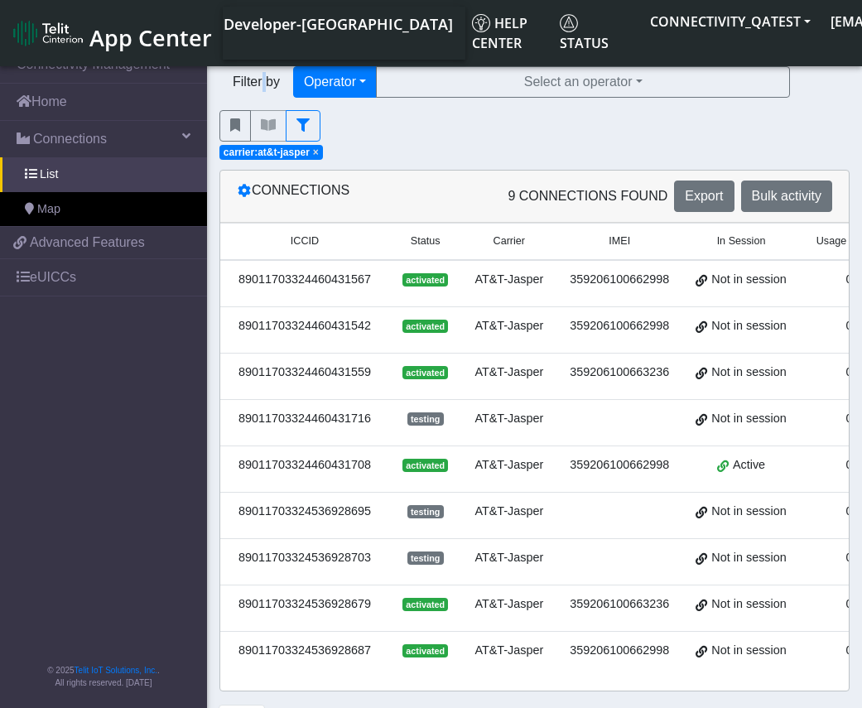
click at [316, 155] on span "×" at bounding box center [316, 153] width 6 height 12
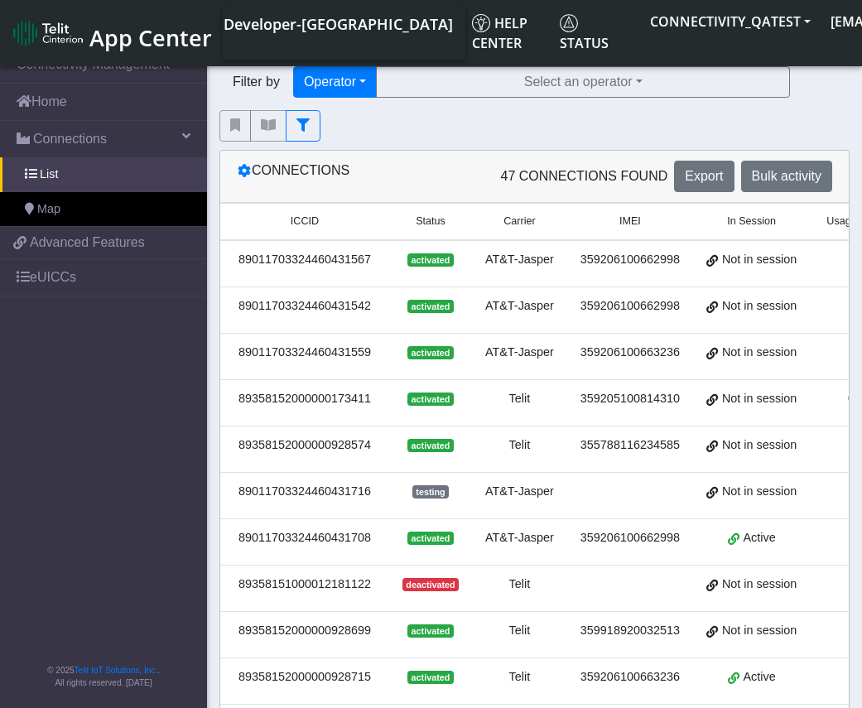
click at [322, 99] on div "Filter by Operator Query In Session Not connected Tags Country Operator Select …" at bounding box center [534, 82] width 655 height 56
click at [326, 81] on button "Operator" at bounding box center [335, 81] width 84 height 31
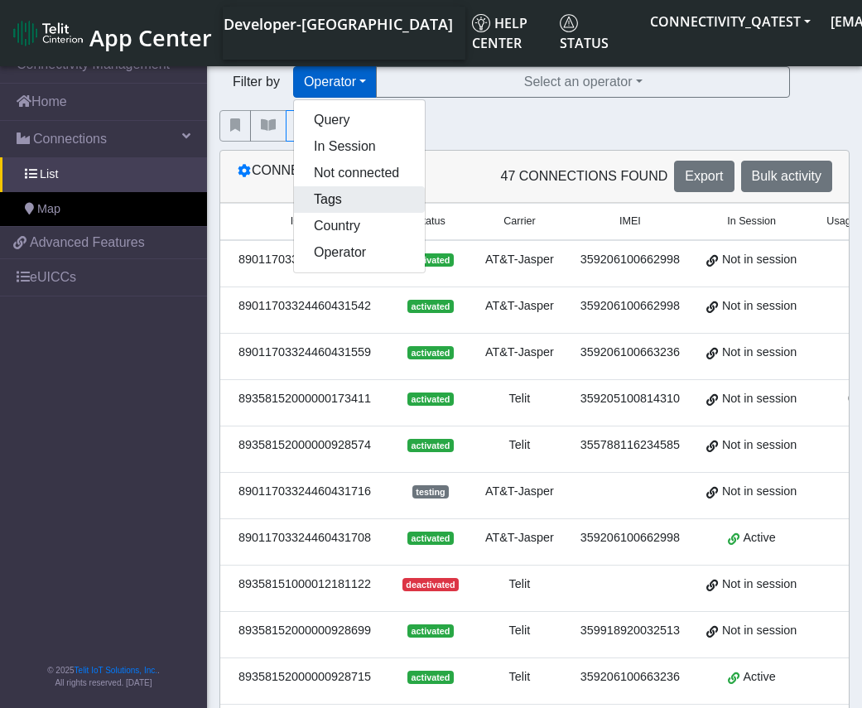
click at [341, 203] on button "Tags" at bounding box center [359, 199] width 131 height 26
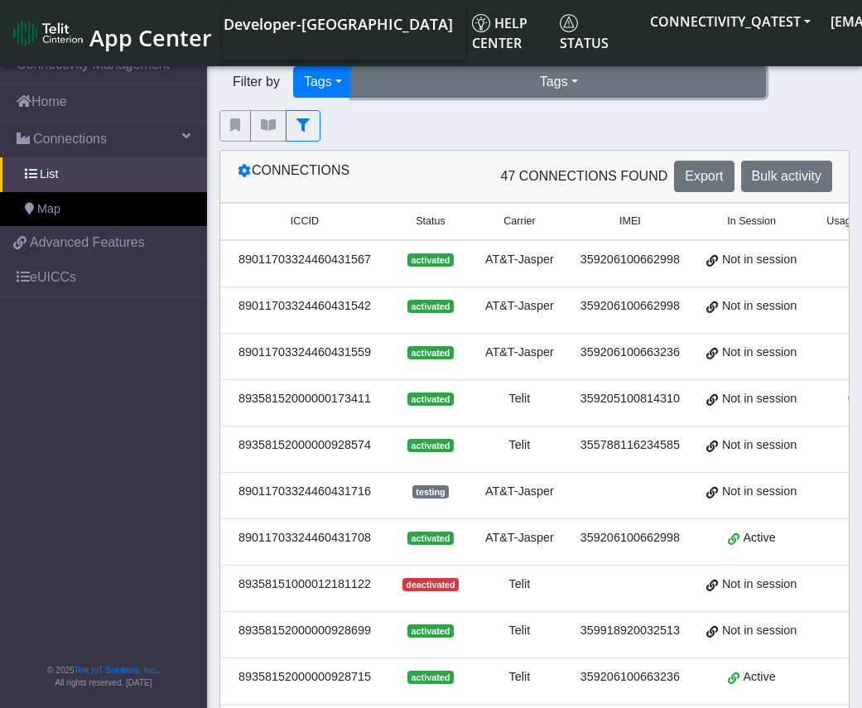
click at [623, 75] on button "Tags" at bounding box center [559, 81] width 414 height 31
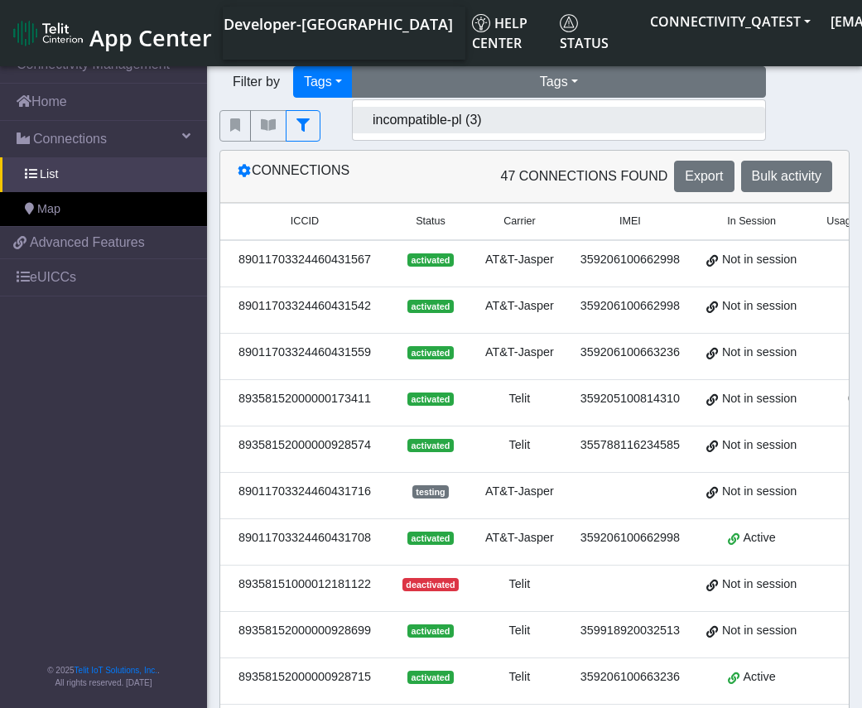
click at [460, 118] on button "incompatible-pl (3)" at bounding box center [559, 120] width 412 height 26
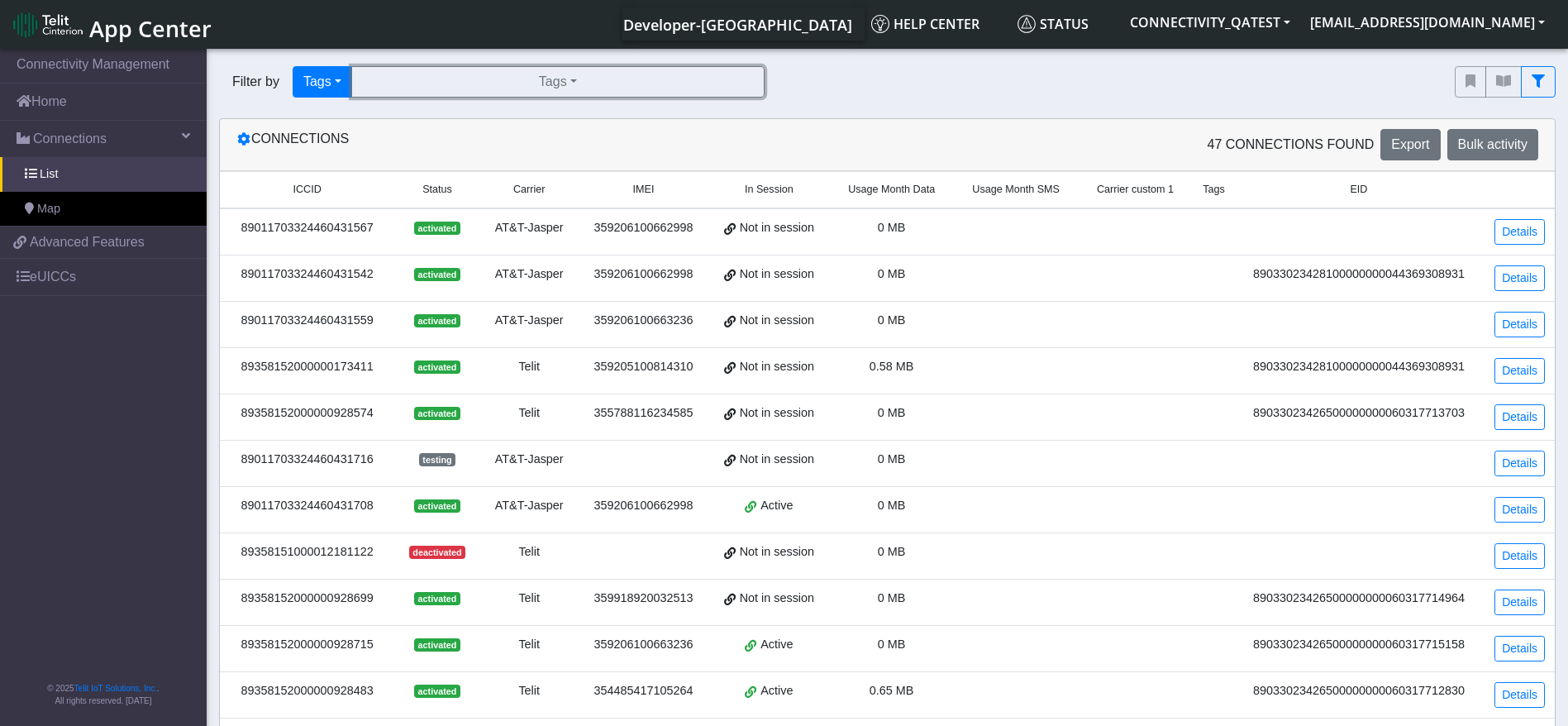
drag, startPoint x: 564, startPoint y: 81, endPoint x: 526, endPoint y: 110, distance: 47.8
click at [563, 80] on button "Tags" at bounding box center [558, 81] width 413 height 31
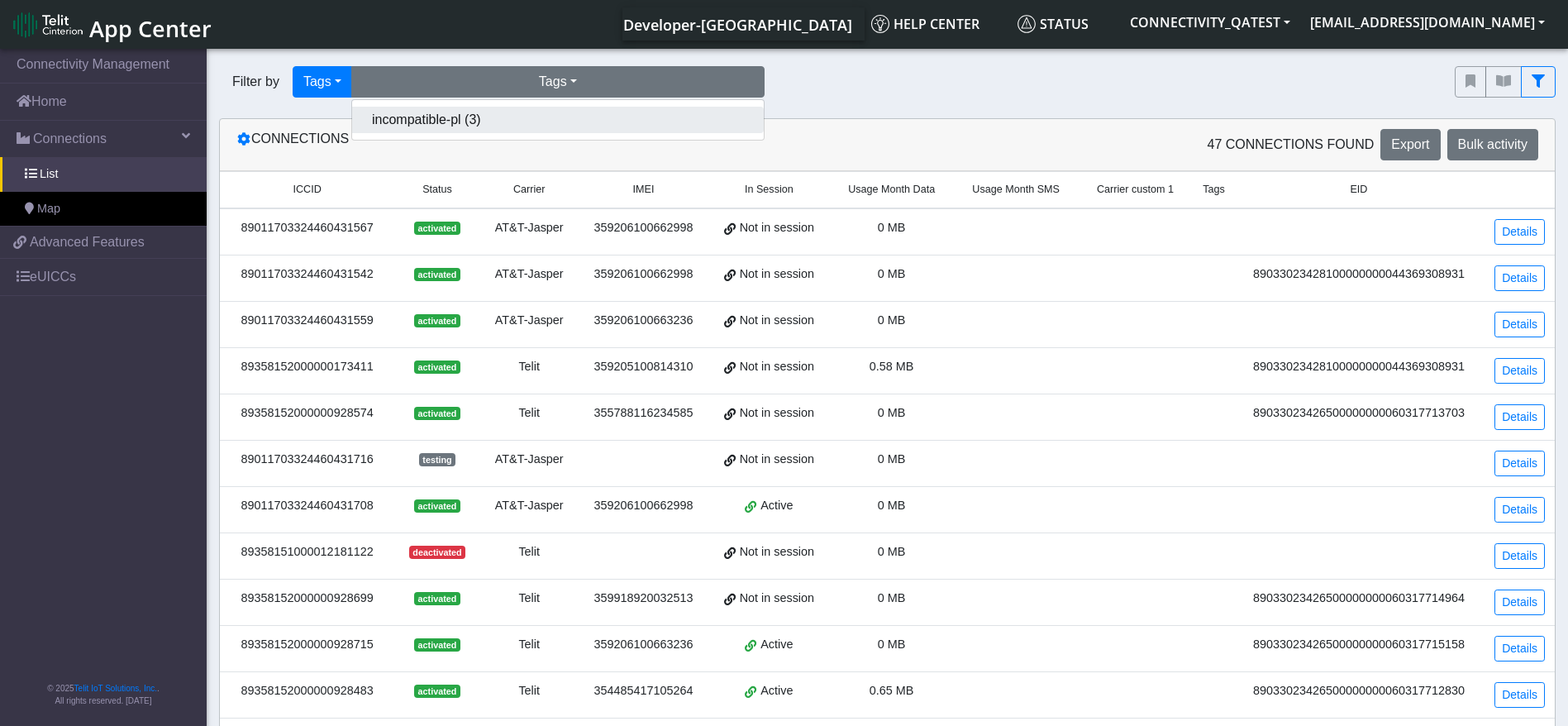
click at [408, 121] on button "incompatible-pl (3)" at bounding box center [558, 120] width 411 height 26
